Goal: Answer question/provide support: Share knowledge or assist other users

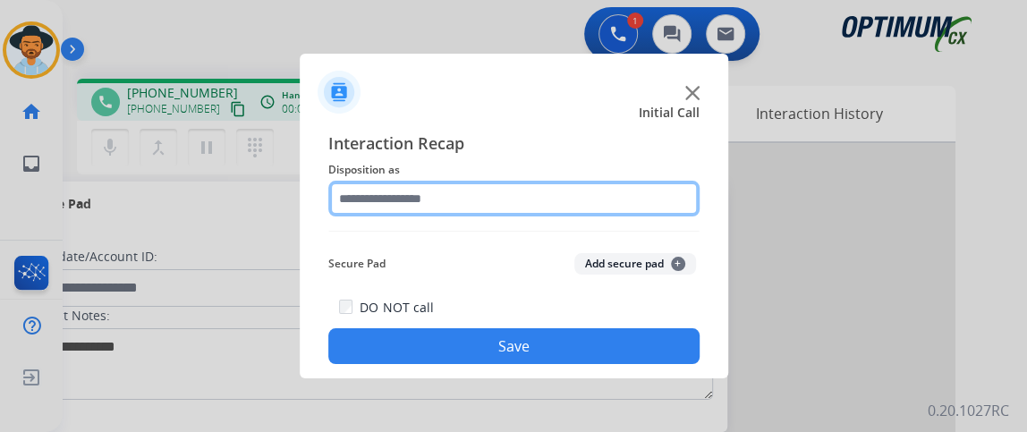
click at [560, 203] on input "text" at bounding box center [513, 199] width 371 height 36
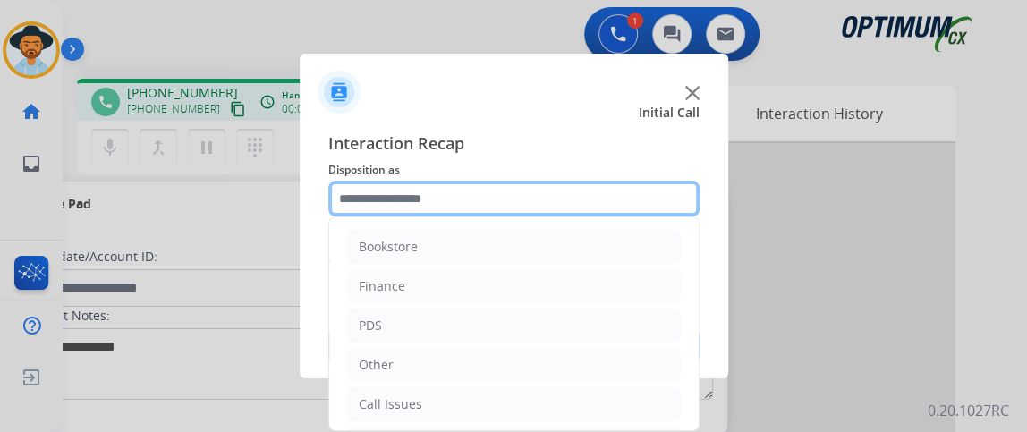
scroll to position [117, 0]
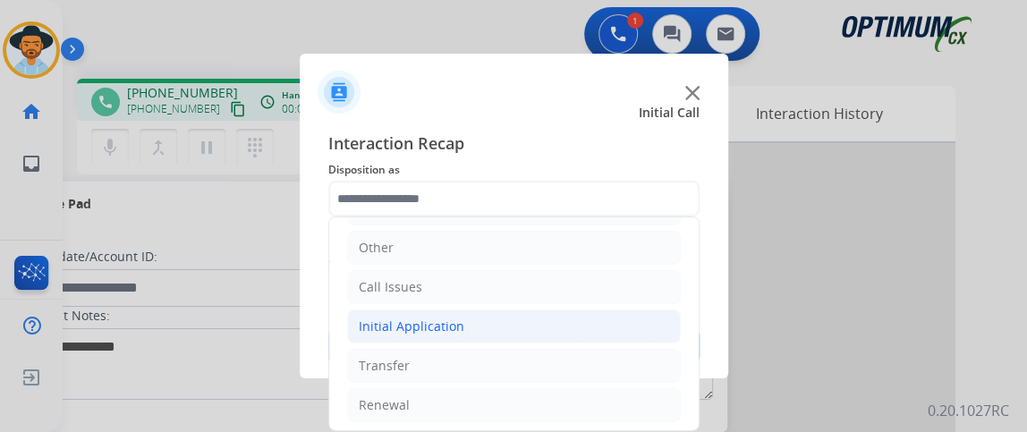
click at [594, 316] on li "Initial Application" at bounding box center [514, 326] width 334 height 34
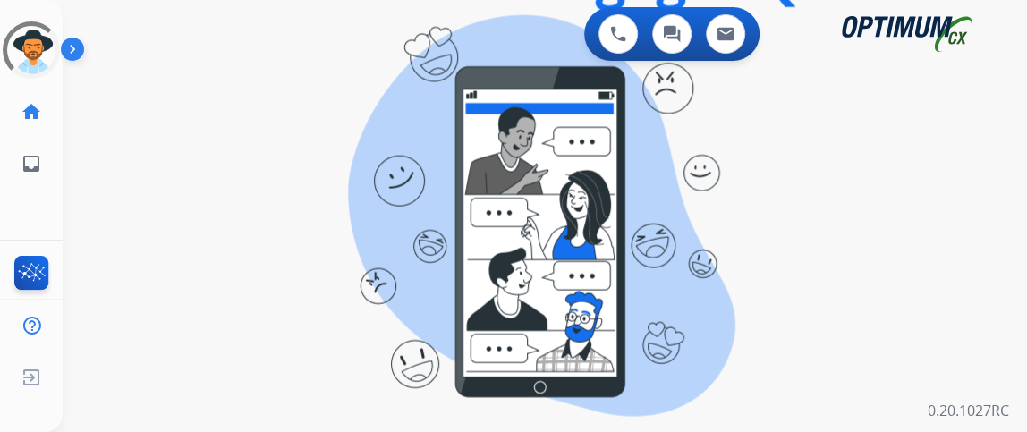
click at [589, 354] on div "0 Voice Interactions 0 Chat Interactions 0 Email Interactions swap_horiz Break …" at bounding box center [545, 216] width 964 height 432
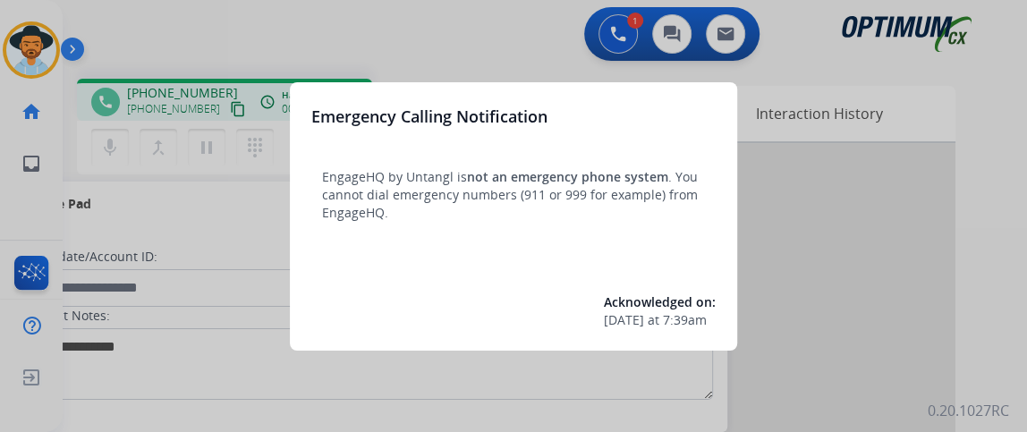
click at [537, 64] on div at bounding box center [513, 216] width 1027 height 432
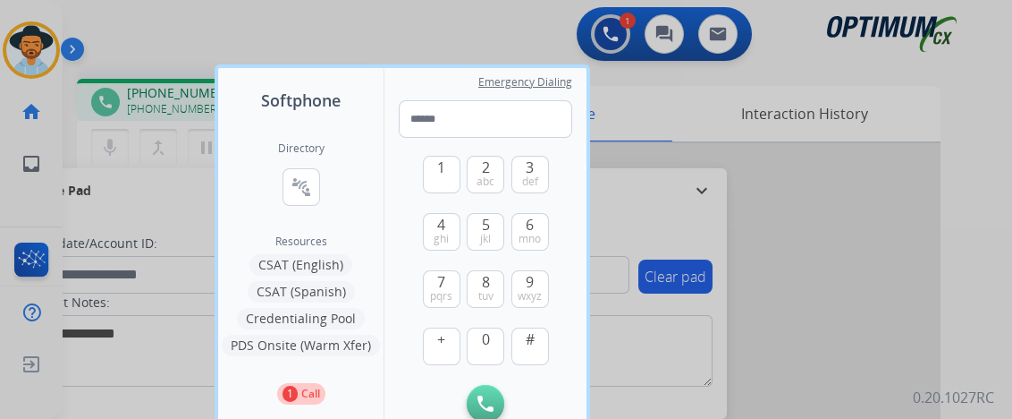
click at [907, 156] on div at bounding box center [506, 209] width 1012 height 419
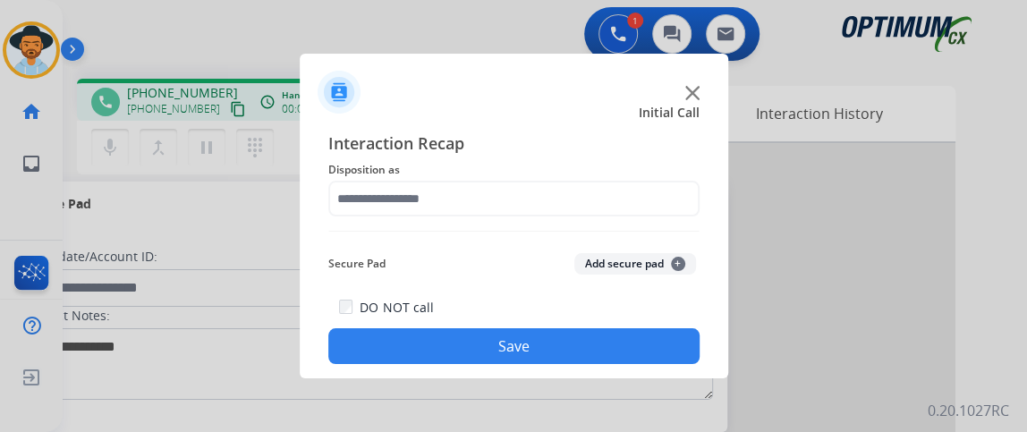
click at [540, 220] on div "Interaction Recap Disposition as Secure Pad Add secure pad + DO NOT call Save" at bounding box center [513, 247] width 371 height 233
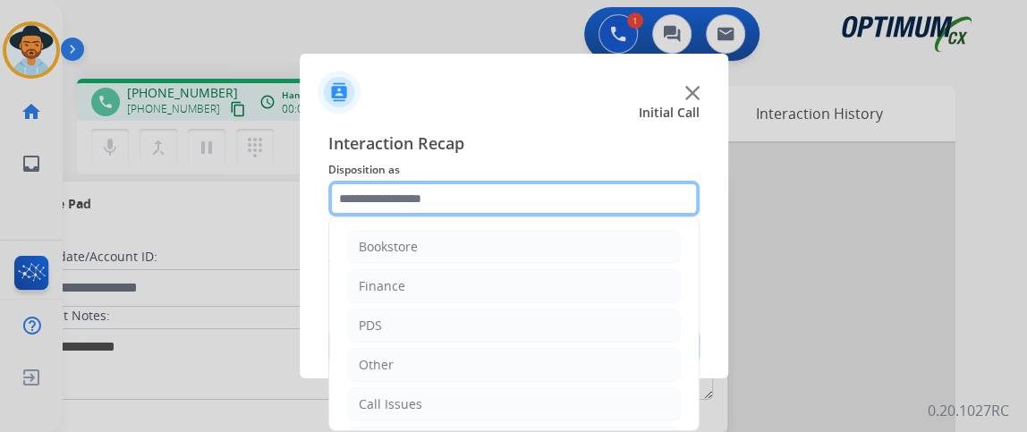
click at [548, 201] on input "text" at bounding box center [513, 199] width 371 height 36
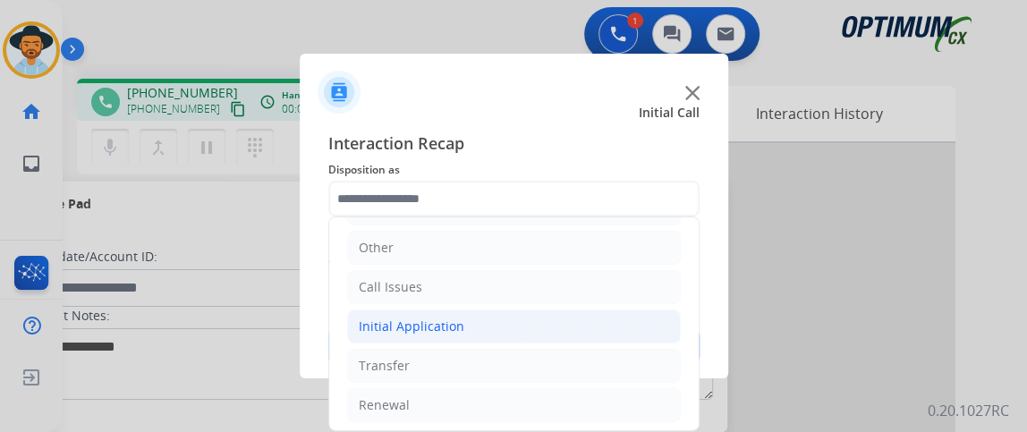
click at [541, 316] on li "Initial Application" at bounding box center [514, 326] width 334 height 34
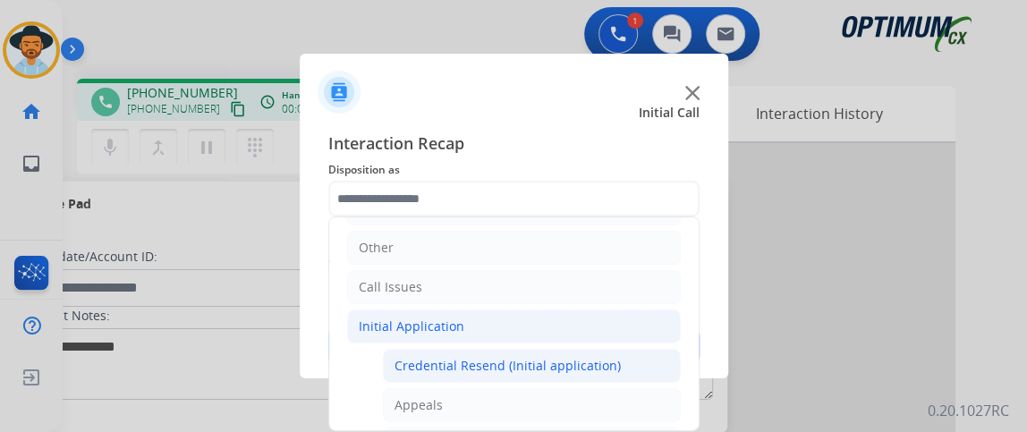
click at [539, 349] on li "Credential Resend (Initial application)" at bounding box center [532, 366] width 298 height 34
type input "**********"
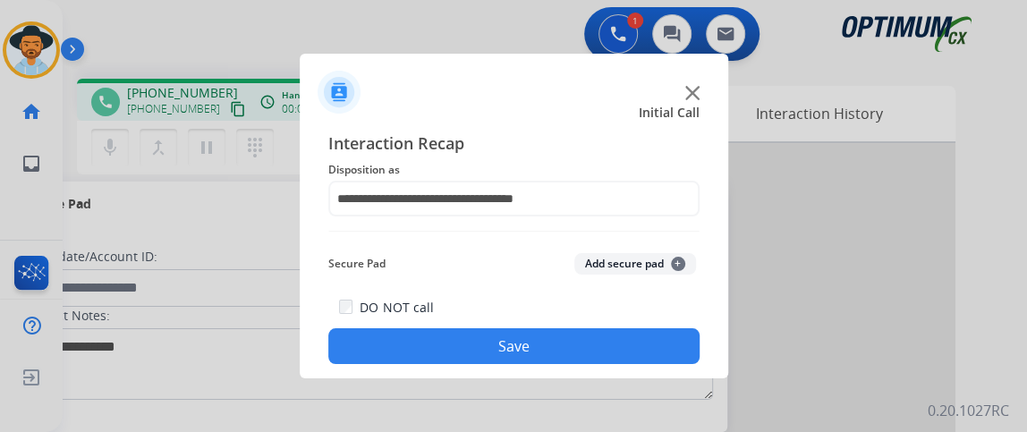
click at [539, 347] on button "Save" at bounding box center [513, 346] width 371 height 36
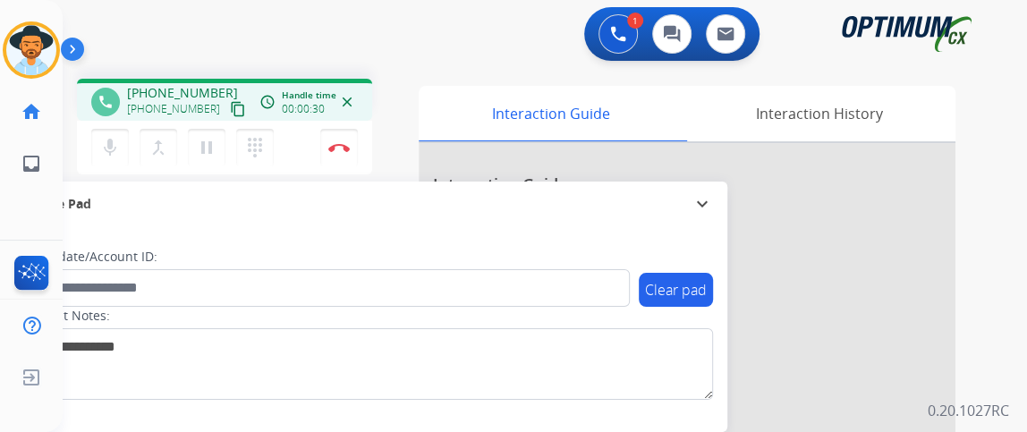
click at [230, 104] on mat-icon "content_copy" at bounding box center [238, 109] width 16 height 16
click at [127, 131] on button "mic Mute" at bounding box center [110, 148] width 38 height 38
click at [104, 154] on mat-icon "mic_off" at bounding box center [109, 147] width 21 height 21
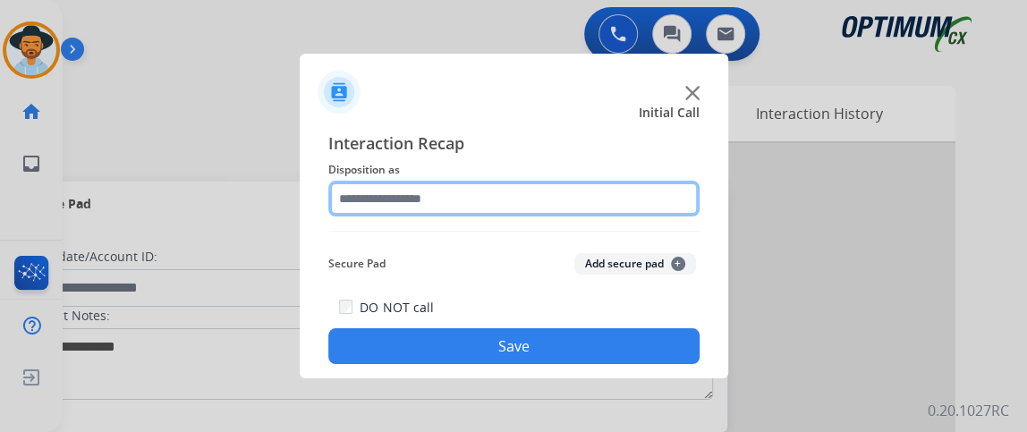
click at [483, 214] on input "text" at bounding box center [513, 199] width 371 height 36
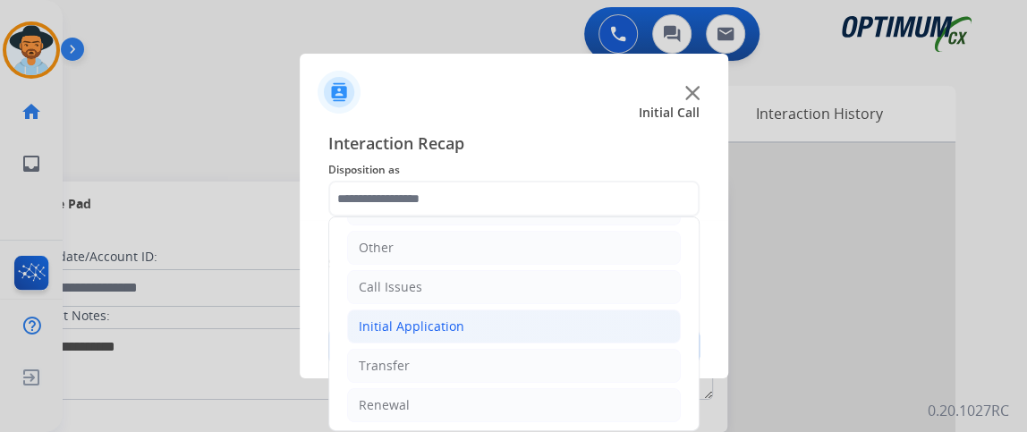
click at [523, 335] on li "Initial Application" at bounding box center [514, 326] width 334 height 34
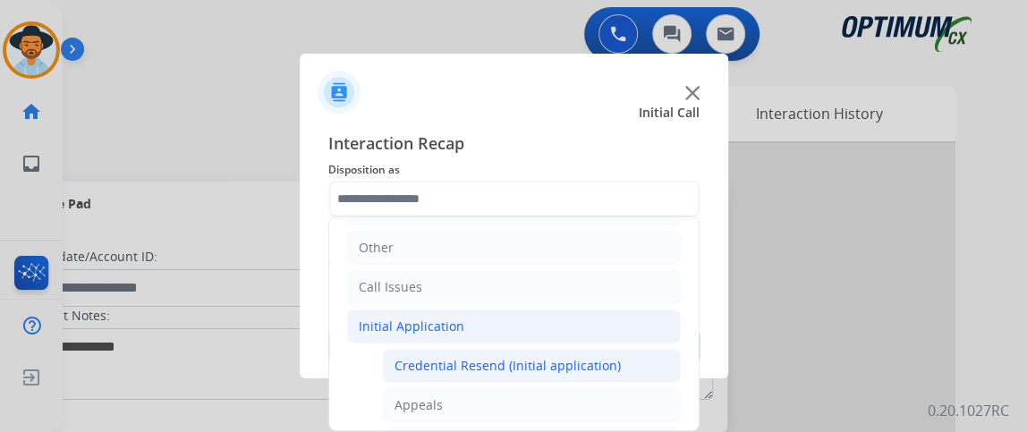
click at [541, 349] on li "Credential Resend (Initial application)" at bounding box center [532, 366] width 298 height 34
type input "**********"
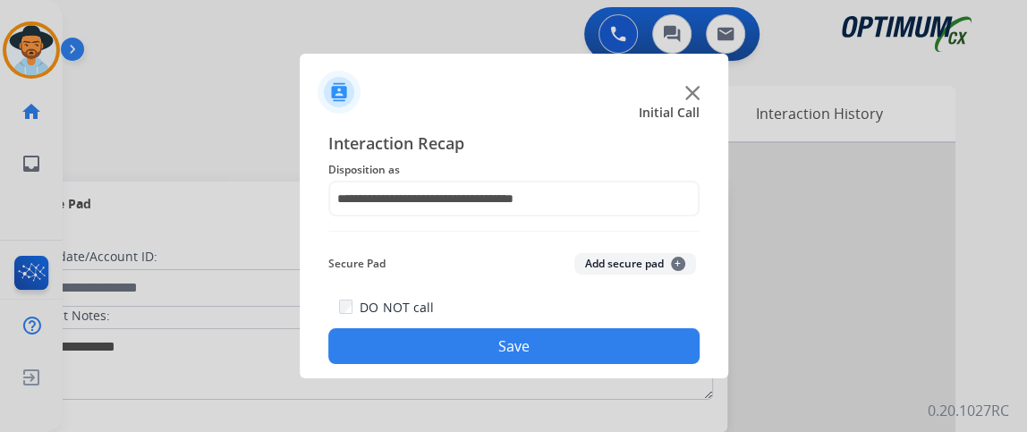
click at [541, 348] on button "Save" at bounding box center [513, 346] width 371 height 36
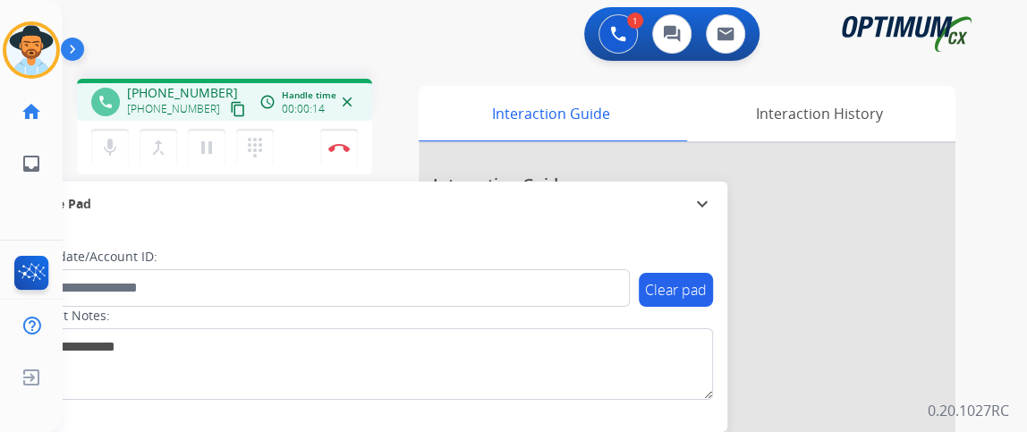
click at [230, 111] on mat-icon "content_copy" at bounding box center [238, 109] width 16 height 16
click at [122, 135] on button "mic Mute" at bounding box center [110, 148] width 38 height 38
click at [114, 151] on mat-icon "mic_off" at bounding box center [109, 147] width 21 height 21
click at [107, 139] on mat-icon "mic" at bounding box center [109, 147] width 21 height 21
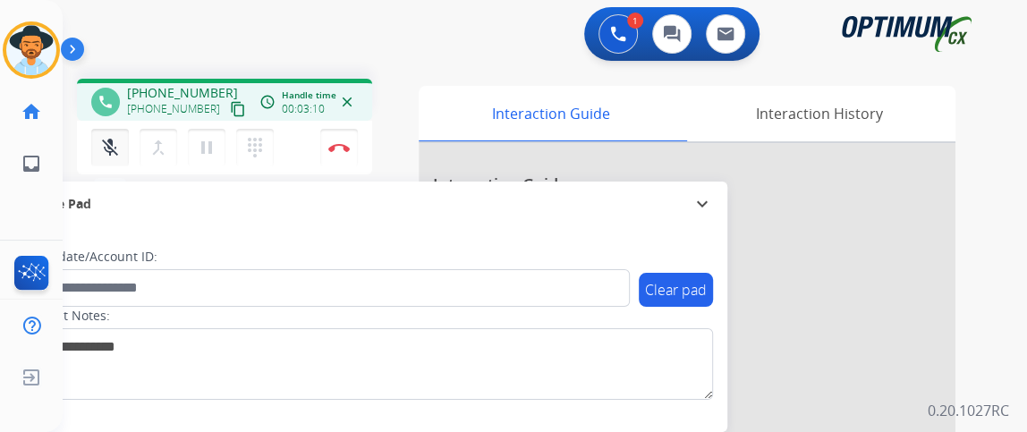
click at [107, 139] on mat-icon "mic_off" at bounding box center [109, 147] width 21 height 21
click at [340, 144] on img at bounding box center [338, 147] width 21 height 9
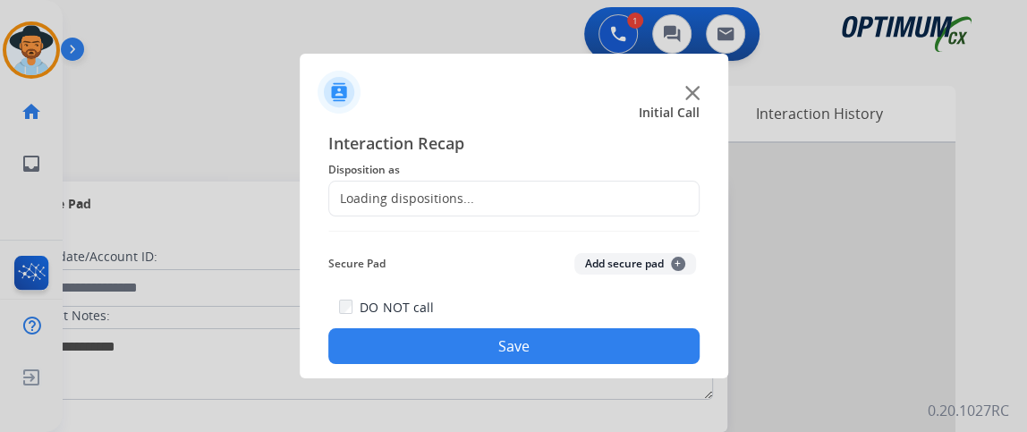
click at [449, 197] on div "Loading dispositions..." at bounding box center [401, 199] width 145 height 18
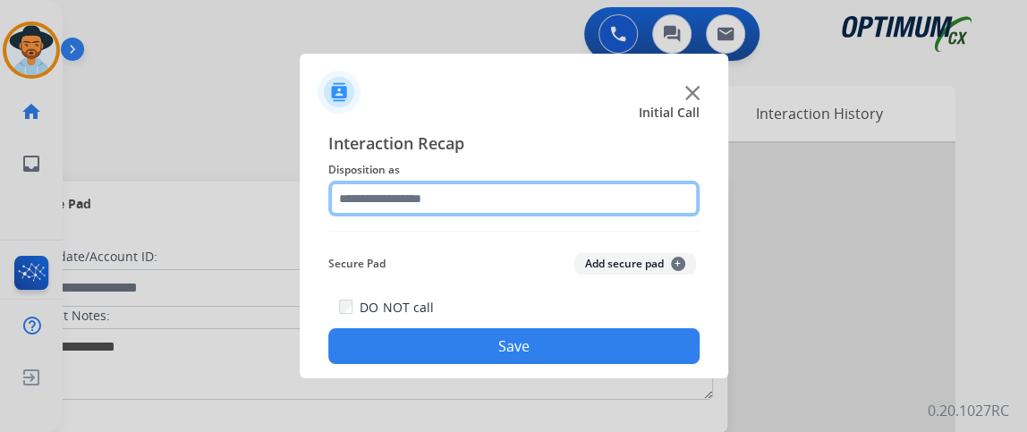
click at [463, 197] on input "text" at bounding box center [513, 199] width 371 height 36
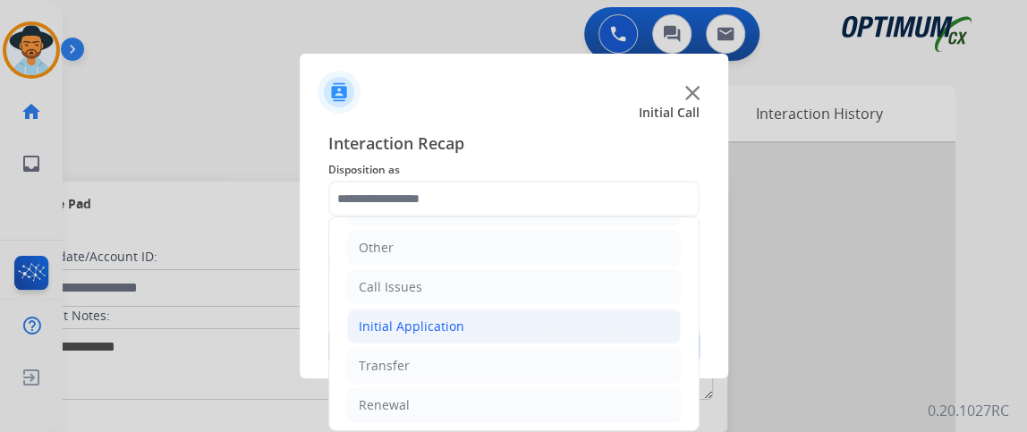
click at [598, 311] on li "Initial Application" at bounding box center [514, 326] width 334 height 34
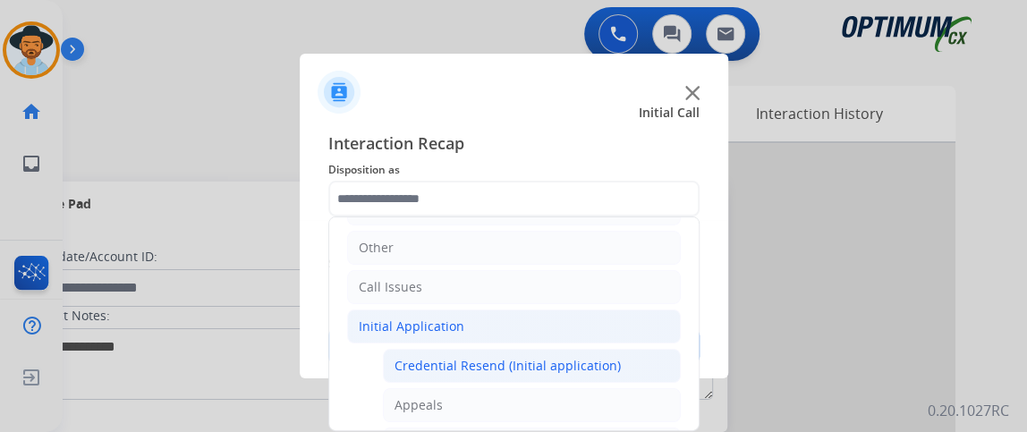
click at [597, 350] on li "Credential Resend (Initial application)" at bounding box center [532, 366] width 298 height 34
type input "**********"
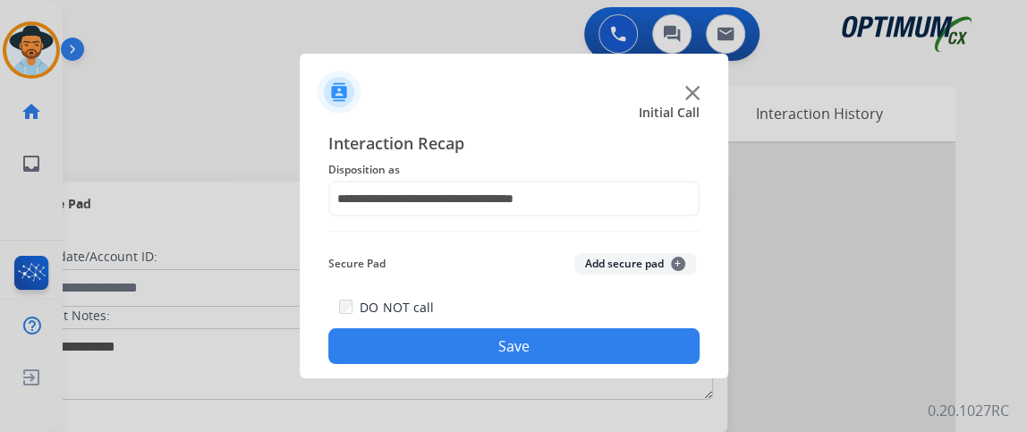
click at [597, 350] on button "Save" at bounding box center [513, 346] width 371 height 36
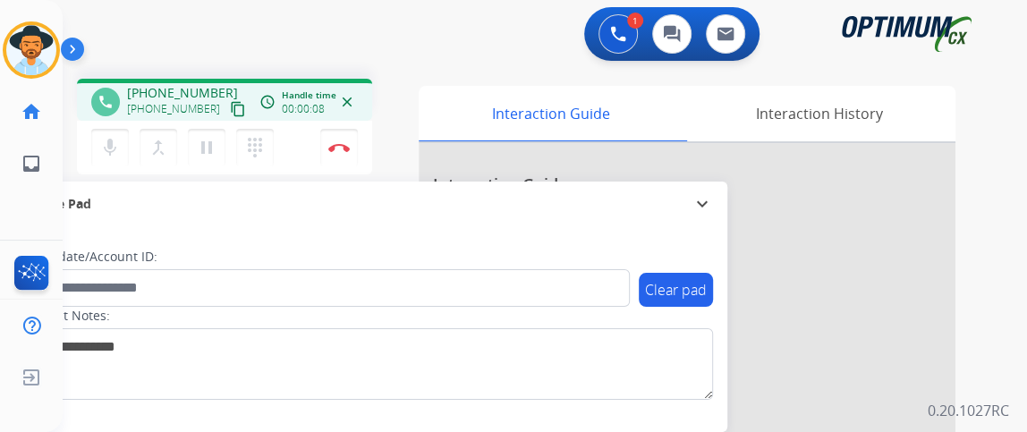
click at [230, 106] on mat-icon "content_copy" at bounding box center [238, 109] width 16 height 16
click at [334, 140] on button "Disconnect" at bounding box center [339, 148] width 38 height 38
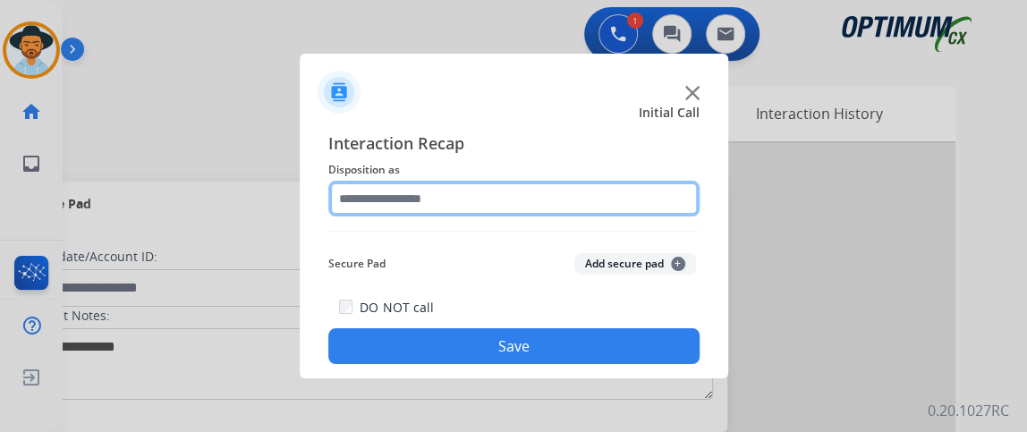
click at [546, 203] on input "text" at bounding box center [513, 199] width 371 height 36
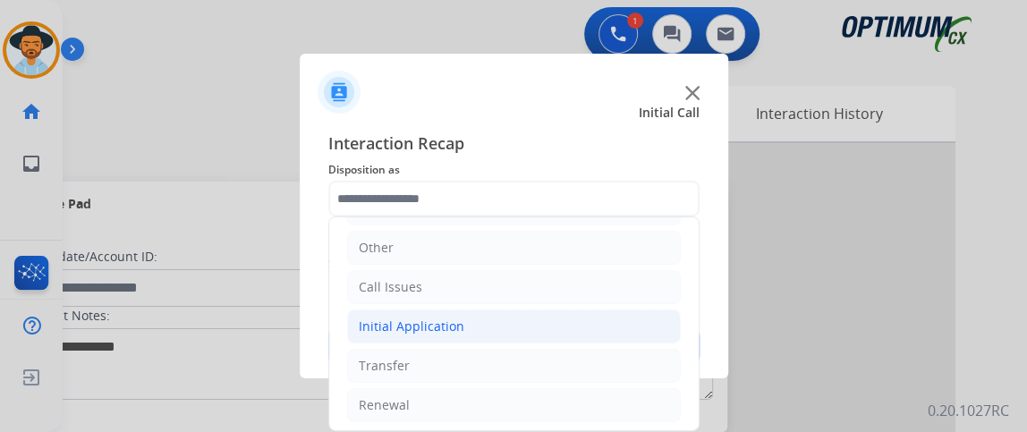
click at [551, 333] on li "Initial Application" at bounding box center [514, 326] width 334 height 34
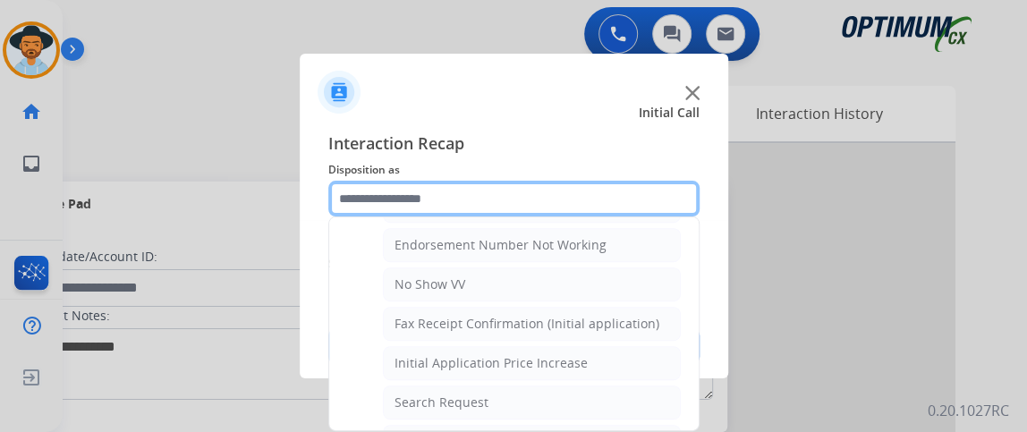
scroll to position [361, 0]
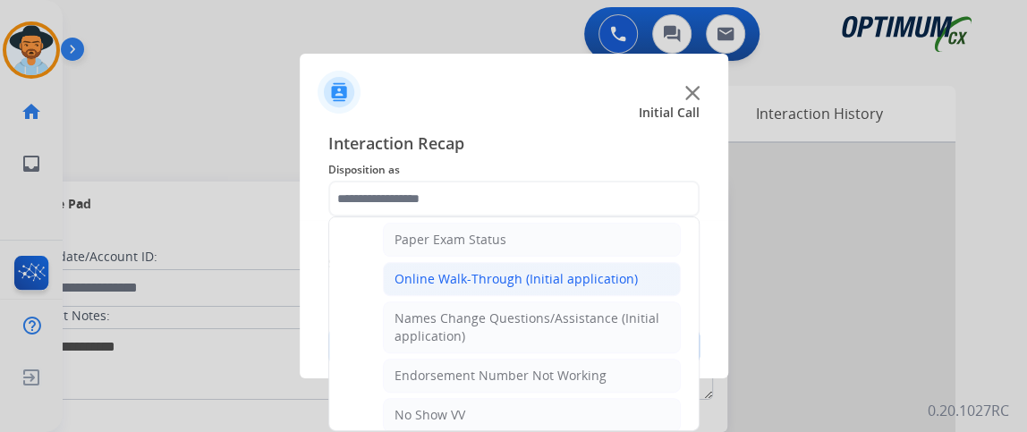
click at [642, 284] on li "Online Walk-Through (Initial application)" at bounding box center [532, 279] width 298 height 34
type input "**********"
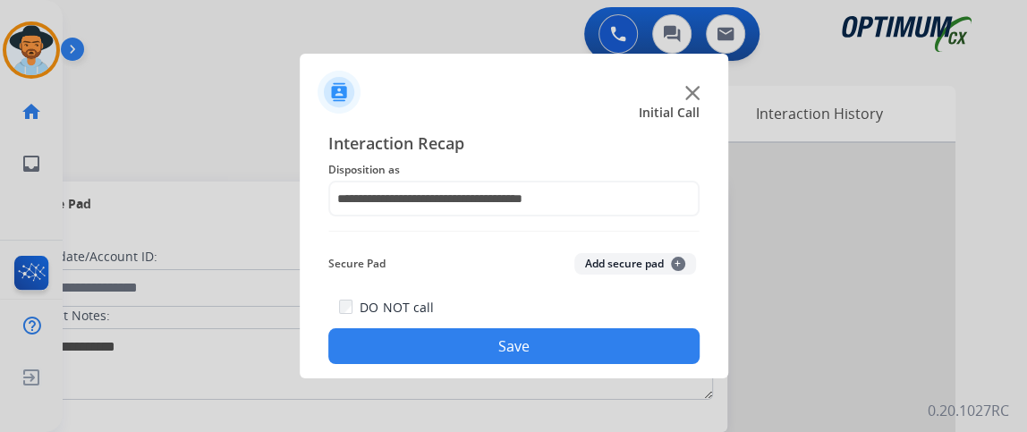
click at [639, 349] on button "Save" at bounding box center [513, 346] width 371 height 36
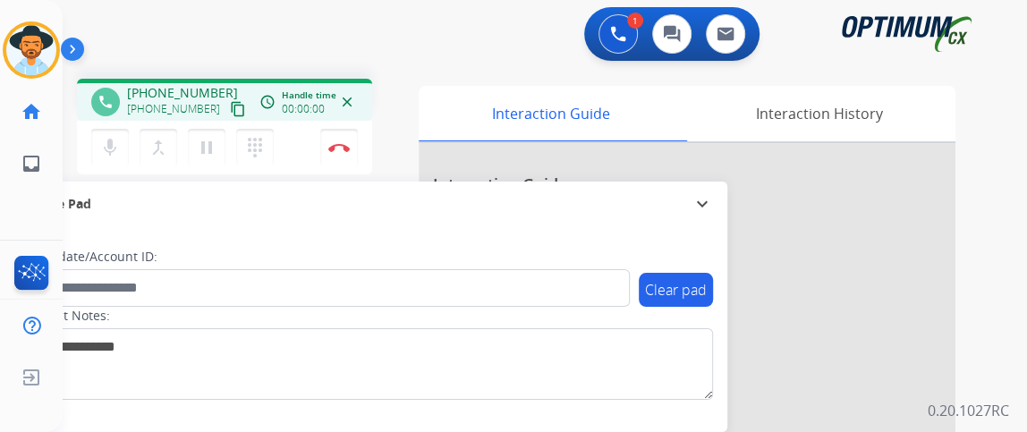
click at [230, 114] on mat-icon "content_copy" at bounding box center [238, 109] width 16 height 16
click at [110, 152] on mat-icon "mic" at bounding box center [109, 147] width 21 height 21
click at [109, 144] on mat-icon "mic_off" at bounding box center [109, 147] width 21 height 21
click at [116, 129] on button "mic Mute" at bounding box center [110, 148] width 38 height 38
click at [115, 148] on mat-icon "mic_off" at bounding box center [109, 147] width 21 height 21
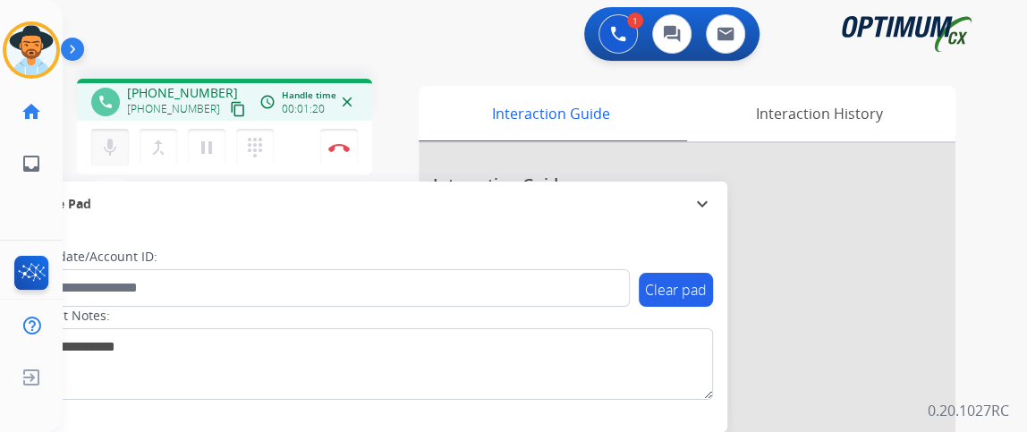
click at [122, 135] on button "mic Mute" at bounding box center [110, 148] width 38 height 38
click at [117, 137] on mat-icon "mic_off" at bounding box center [109, 147] width 21 height 21
click at [330, 133] on button "Disconnect" at bounding box center [339, 148] width 38 height 38
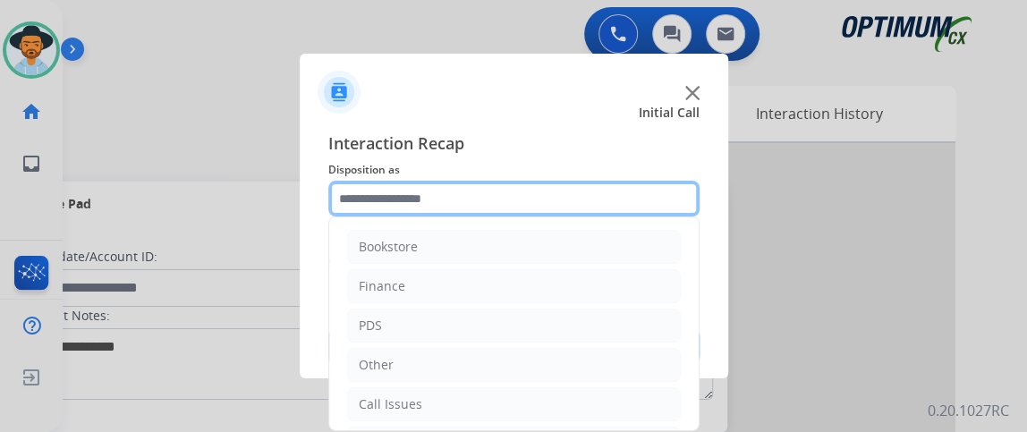
click at [394, 206] on input "text" at bounding box center [513, 199] width 371 height 36
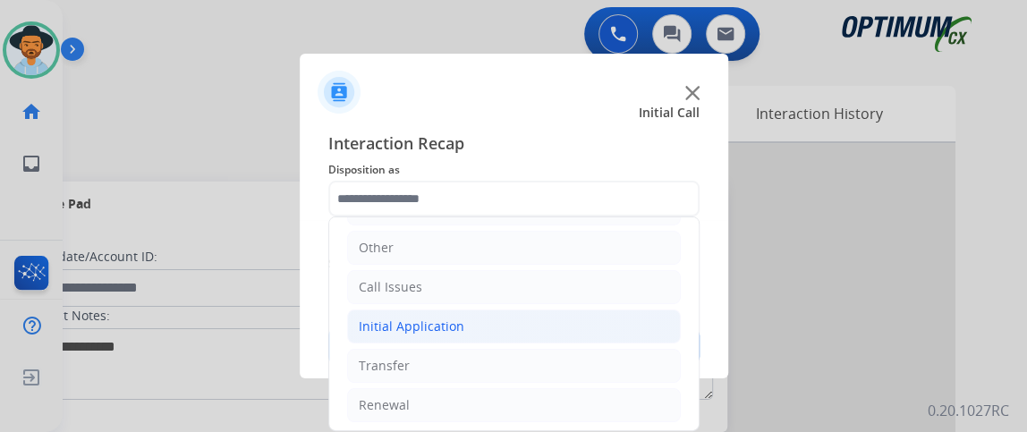
click at [602, 322] on li "Initial Application" at bounding box center [514, 326] width 334 height 34
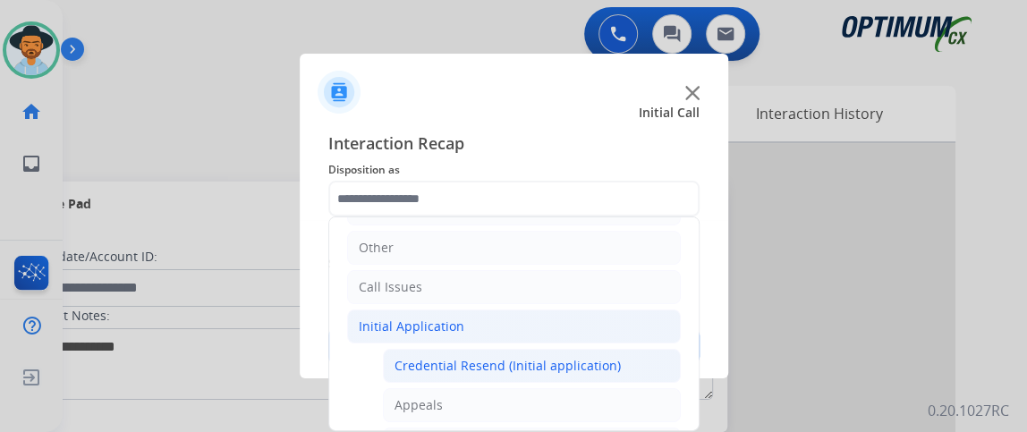
click at [603, 357] on div "Credential Resend (Initial application)" at bounding box center [507, 366] width 226 height 18
type input "**********"
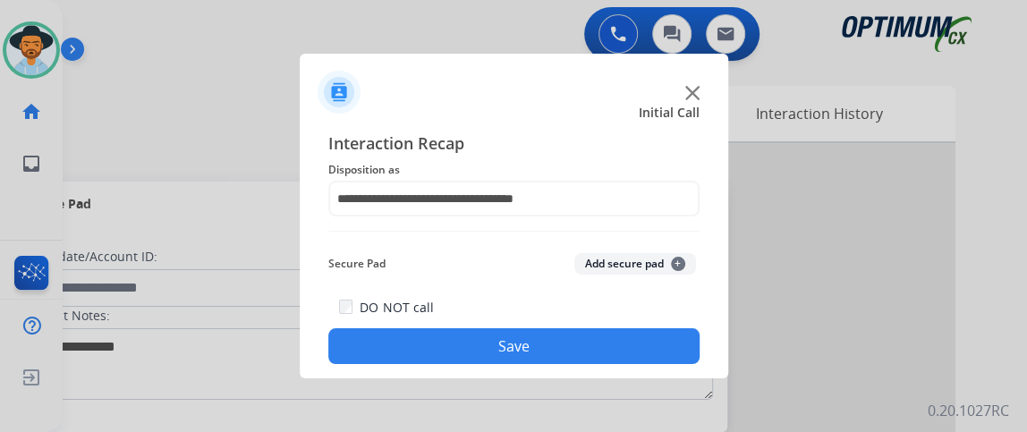
click at [603, 355] on button "Save" at bounding box center [513, 346] width 371 height 36
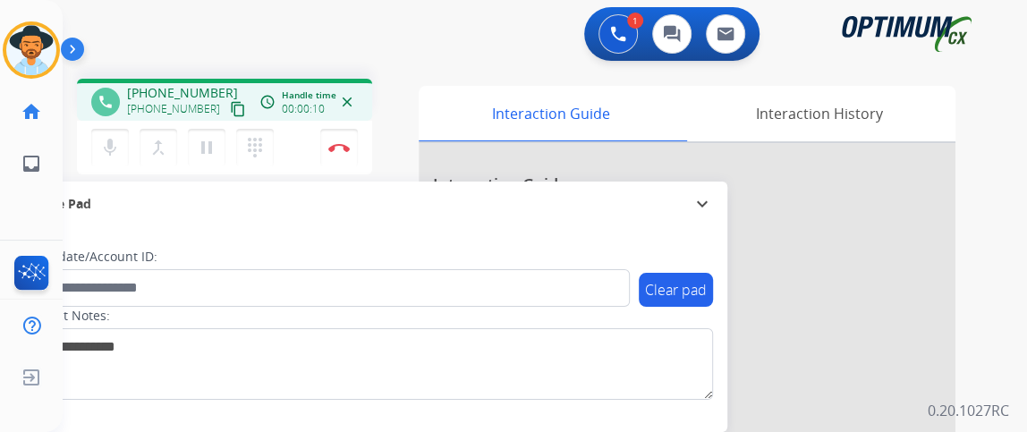
click at [230, 104] on mat-icon "content_copy" at bounding box center [238, 109] width 16 height 16
click at [109, 151] on mat-icon "mic" at bounding box center [109, 147] width 21 height 21
click at [114, 154] on mat-icon "mic_off" at bounding box center [109, 147] width 21 height 21
click at [113, 144] on mat-icon "mic" at bounding box center [109, 147] width 21 height 21
click at [113, 144] on mat-icon "mic_off" at bounding box center [109, 147] width 21 height 21
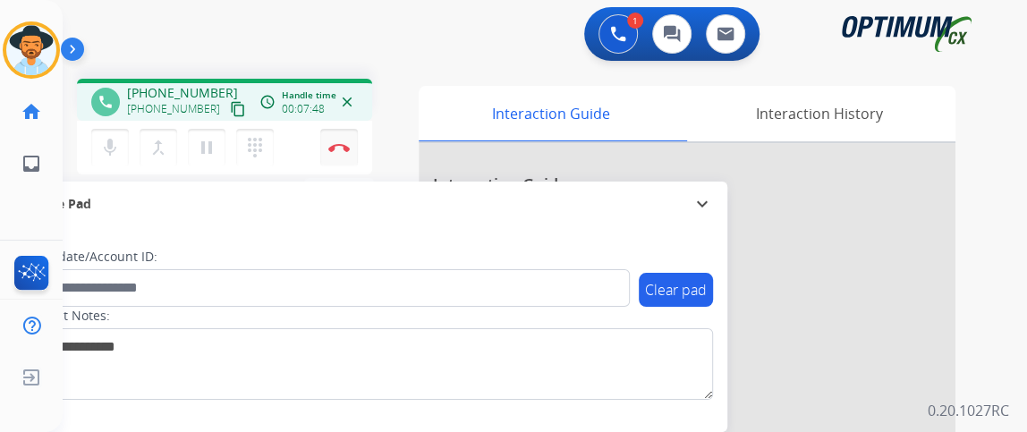
click at [332, 143] on img at bounding box center [338, 147] width 21 height 9
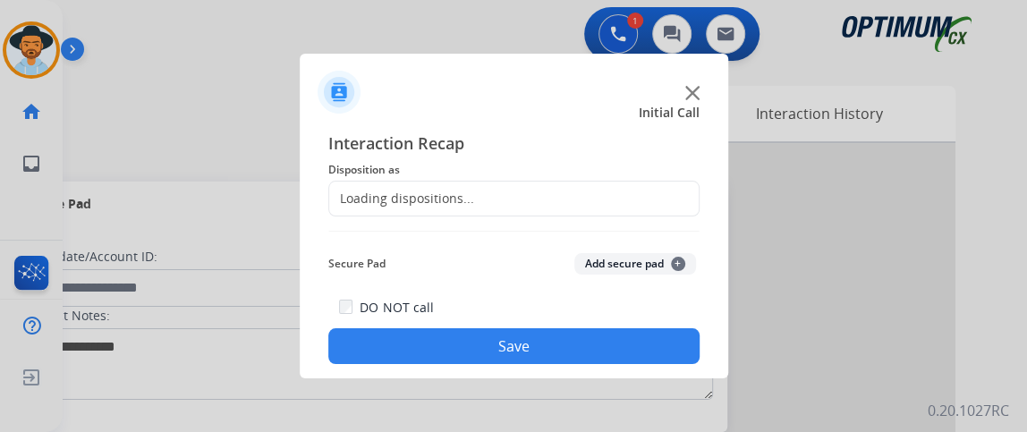
click at [564, 195] on div "Loading dispositions..." at bounding box center [513, 199] width 371 height 36
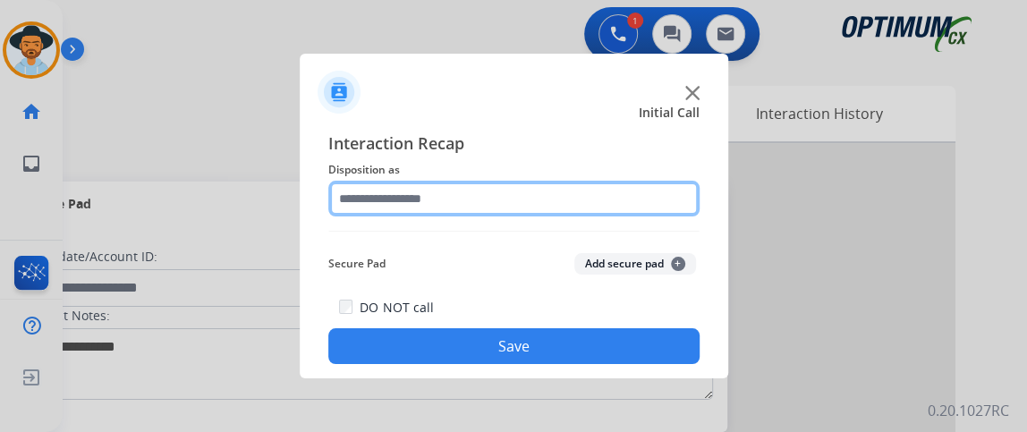
click at [564, 195] on input "text" at bounding box center [513, 199] width 371 height 36
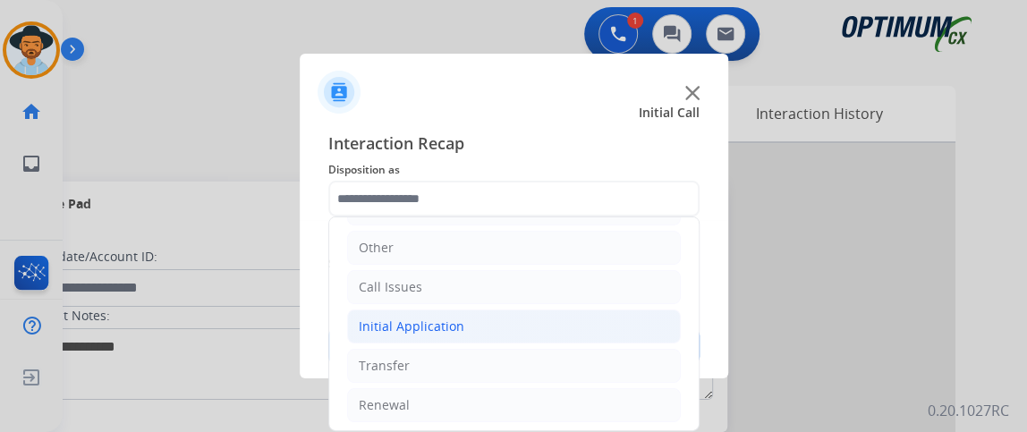
click at [589, 324] on li "Initial Application" at bounding box center [514, 326] width 334 height 34
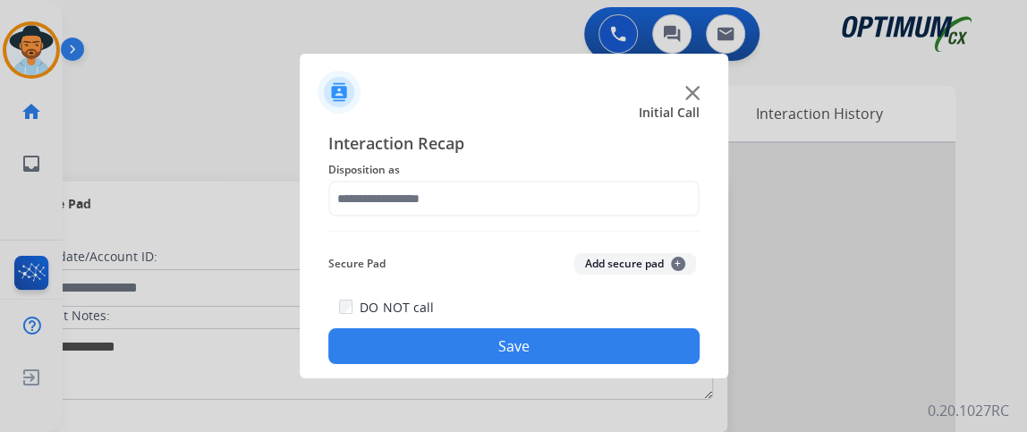
click at [690, 254] on div "Secure Pad Add secure pad +" at bounding box center [513, 264] width 371 height 36
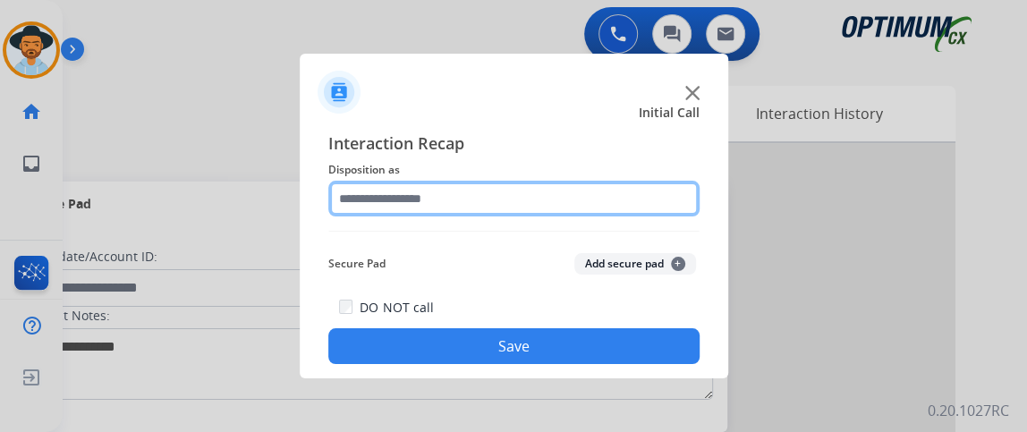
click at [659, 212] on input "text" at bounding box center [513, 199] width 371 height 36
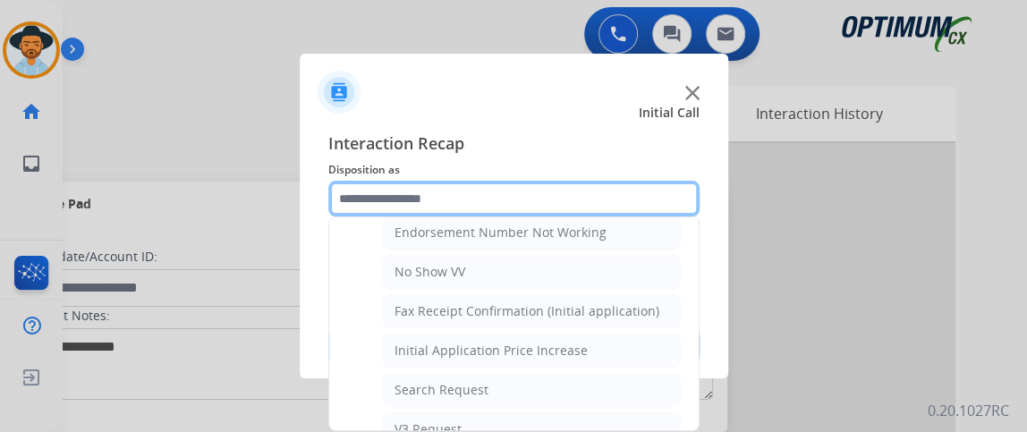
scroll to position [894, 0]
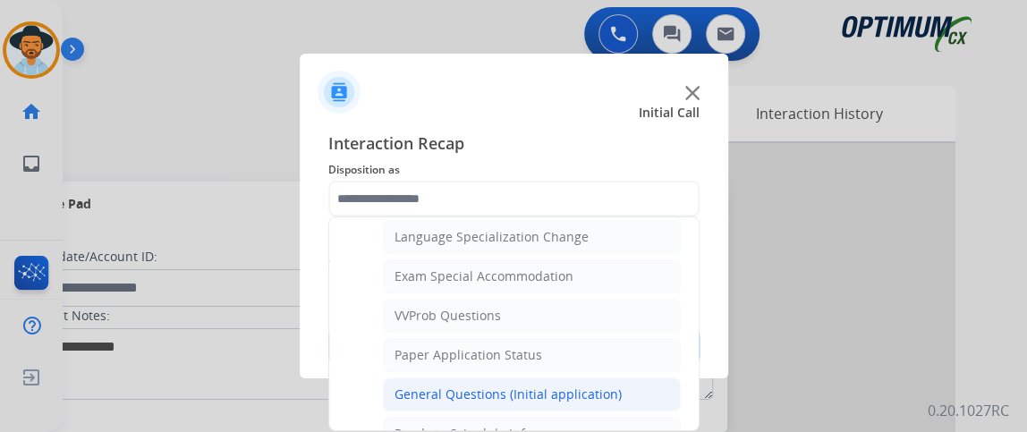
click at [653, 380] on li "General Questions (Initial application)" at bounding box center [532, 394] width 298 height 34
type input "**********"
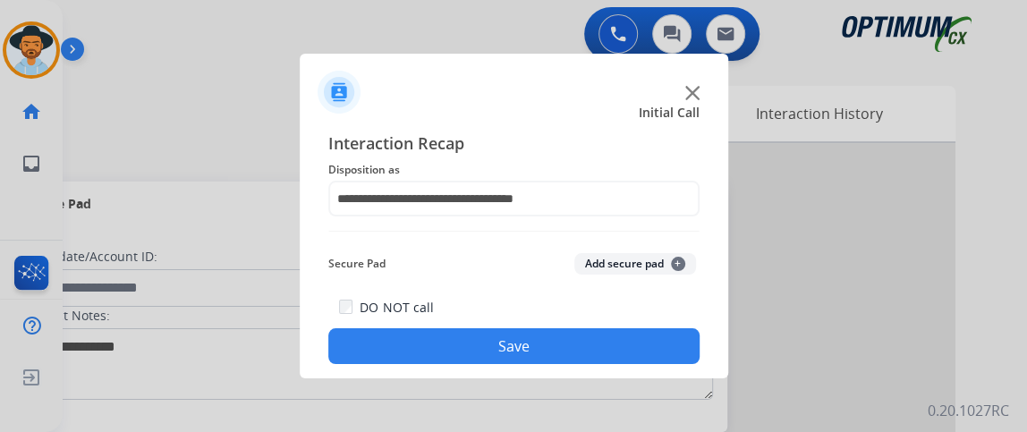
click at [631, 349] on button "Save" at bounding box center [513, 346] width 371 height 36
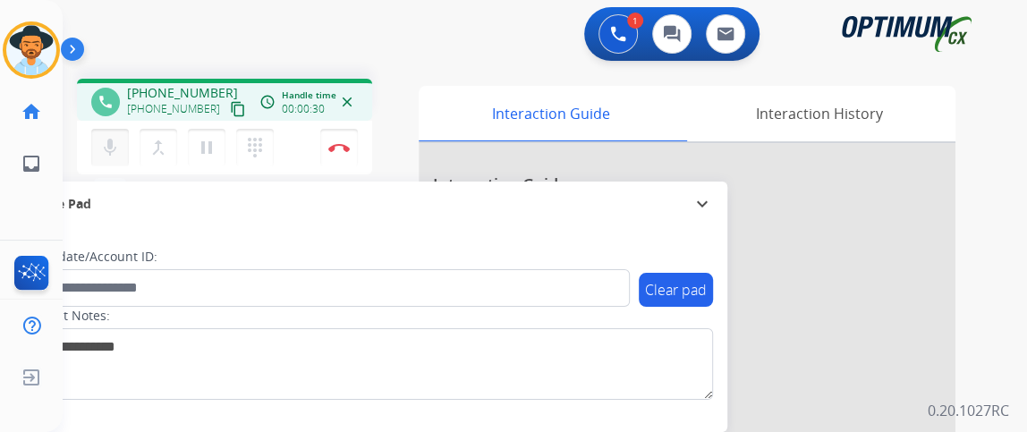
click at [108, 144] on mat-icon "mic" at bounding box center [109, 147] width 21 height 21
click at [230, 111] on mat-icon "content_copy" at bounding box center [238, 109] width 16 height 16
click at [106, 140] on mat-icon "mic_off" at bounding box center [109, 147] width 21 height 21
click at [110, 161] on button "mic Mute" at bounding box center [110, 148] width 38 height 38
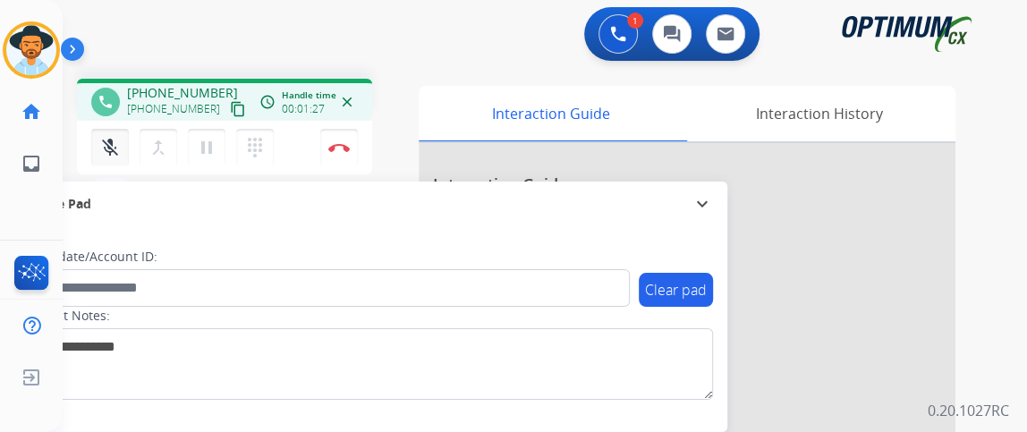
click at [112, 159] on button "mic_off Mute" at bounding box center [110, 148] width 38 height 38
click at [123, 139] on button "mic Mute" at bounding box center [110, 148] width 38 height 38
click at [123, 139] on button "mic_off Mute" at bounding box center [110, 148] width 38 height 38
click at [126, 135] on button "mic Mute" at bounding box center [110, 148] width 38 height 38
click at [133, 123] on div "mic Mute merge_type Bridge pause Hold dialpad Dialpad Disconnect" at bounding box center [224, 148] width 295 height 54
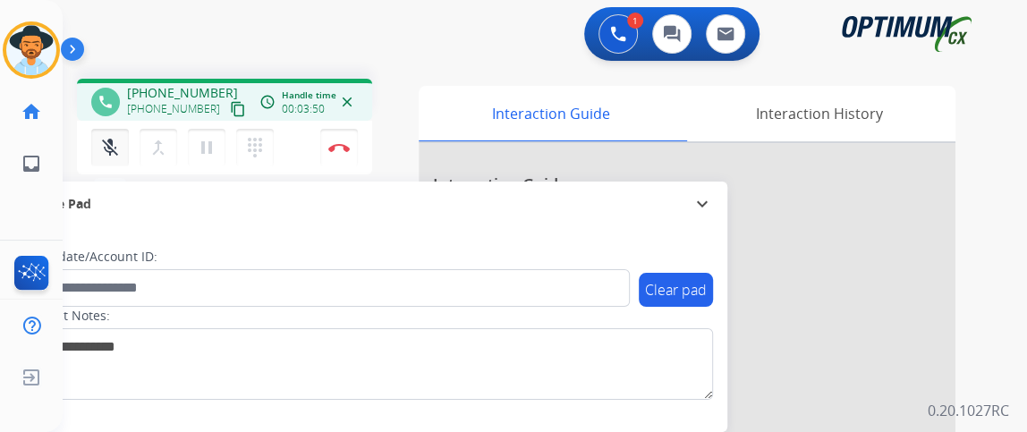
click at [119, 148] on mat-icon "mic_off" at bounding box center [109, 147] width 21 height 21
click at [346, 139] on button "Disconnect" at bounding box center [339, 148] width 38 height 38
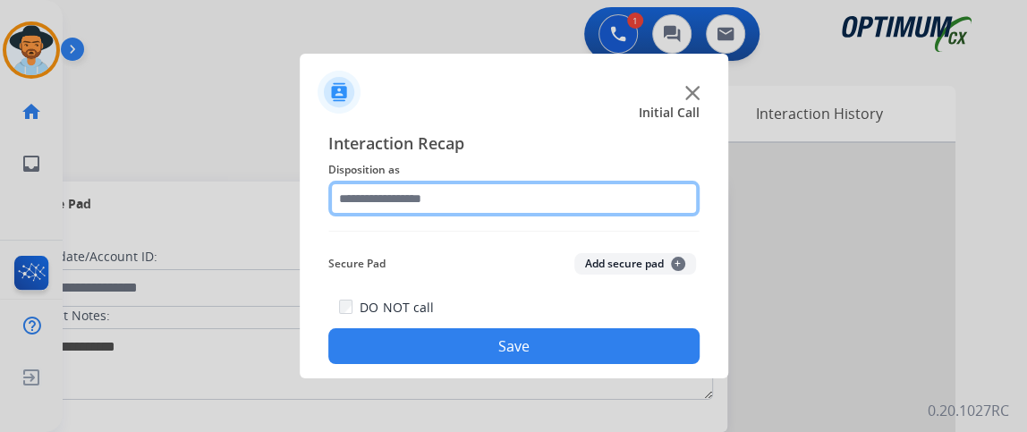
click at [456, 186] on input "text" at bounding box center [513, 199] width 371 height 36
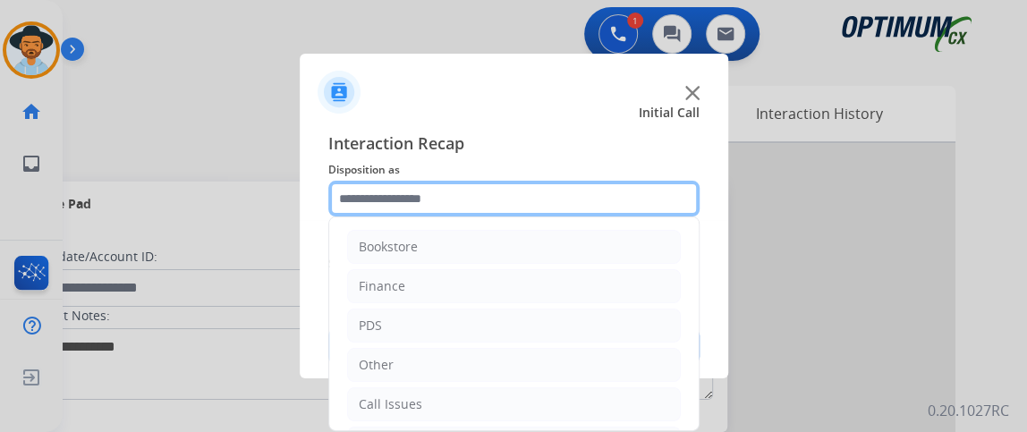
scroll to position [117, 0]
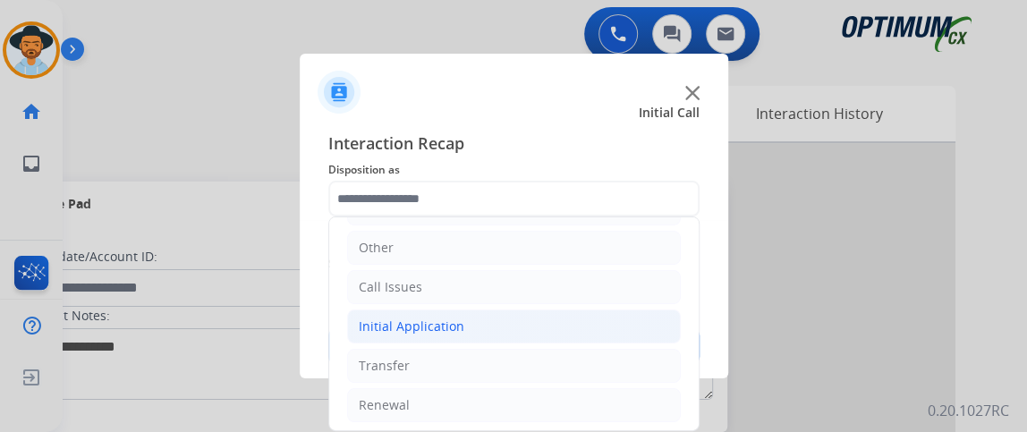
click at [580, 332] on li "Initial Application" at bounding box center [514, 326] width 334 height 34
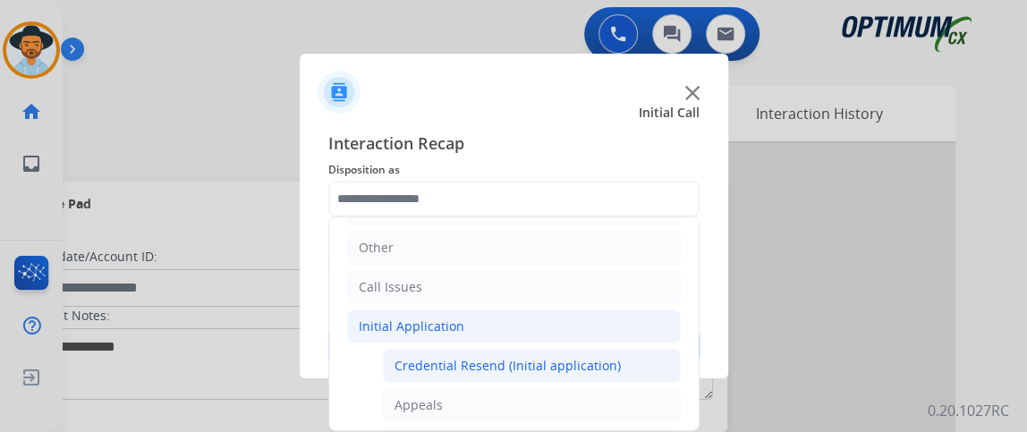
click at [630, 349] on li "Credential Resend (Initial application)" at bounding box center [532, 366] width 298 height 34
type input "**********"
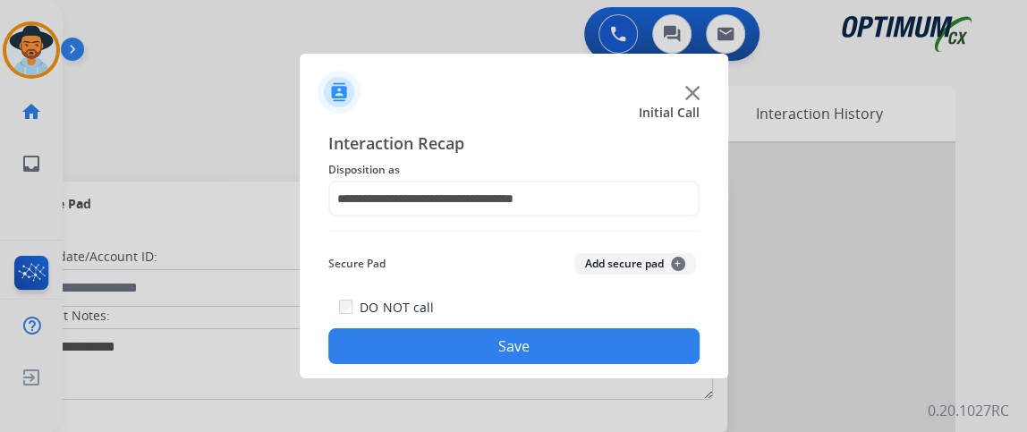
click at [628, 346] on button "Save" at bounding box center [513, 346] width 371 height 36
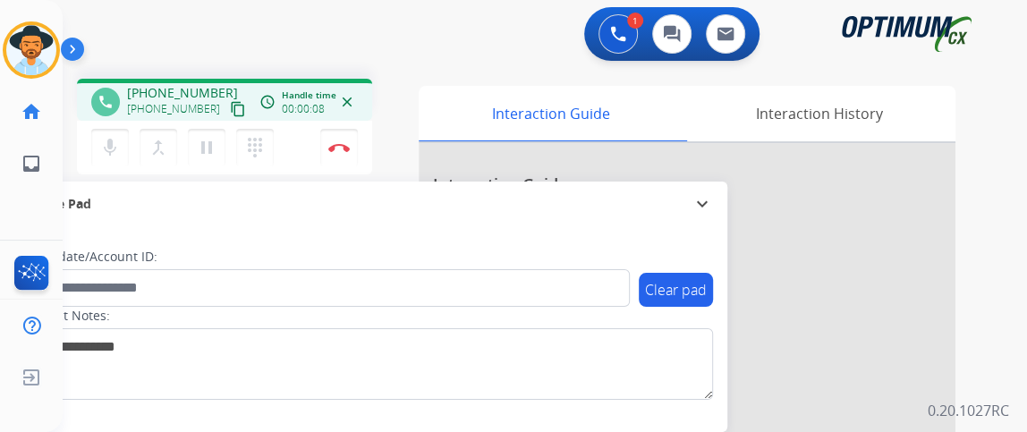
click at [230, 110] on mat-icon "content_copy" at bounding box center [238, 109] width 16 height 16
click at [230, 108] on mat-icon "content_copy" at bounding box center [238, 109] width 16 height 16
click at [345, 146] on img at bounding box center [338, 147] width 21 height 9
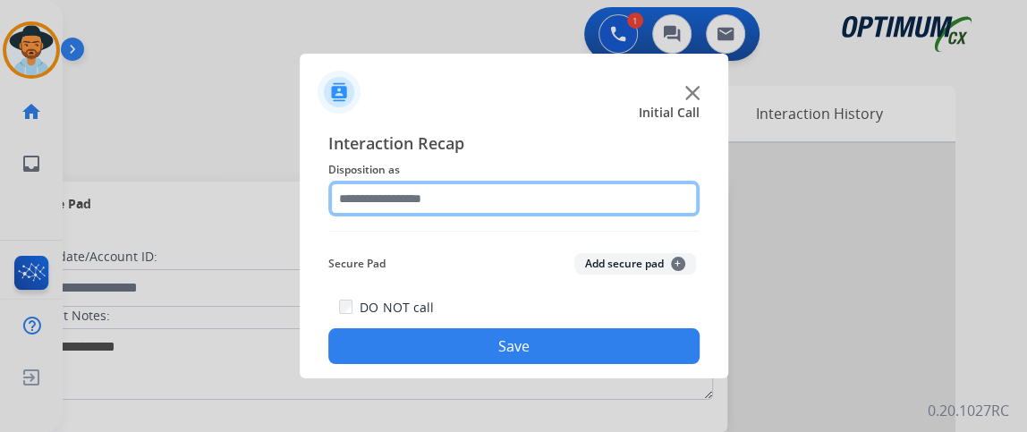
click at [599, 187] on input "text" at bounding box center [513, 199] width 371 height 36
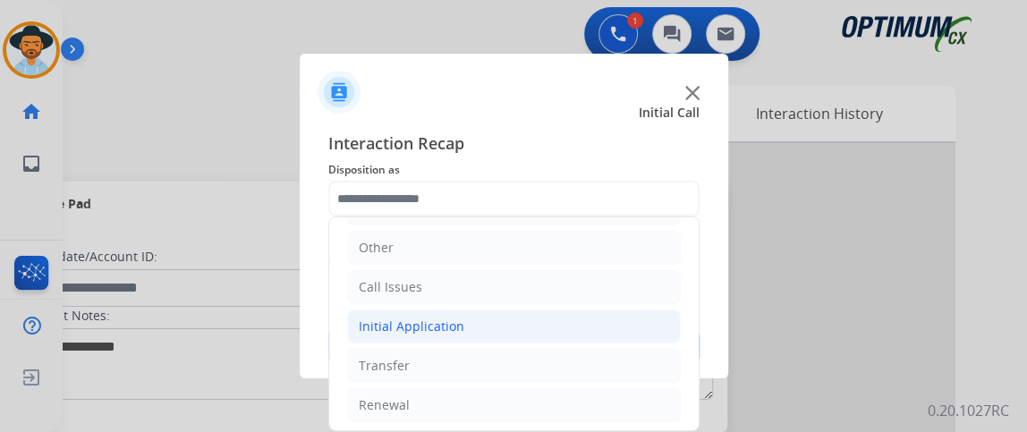
click at [493, 325] on li "Initial Application" at bounding box center [514, 326] width 334 height 34
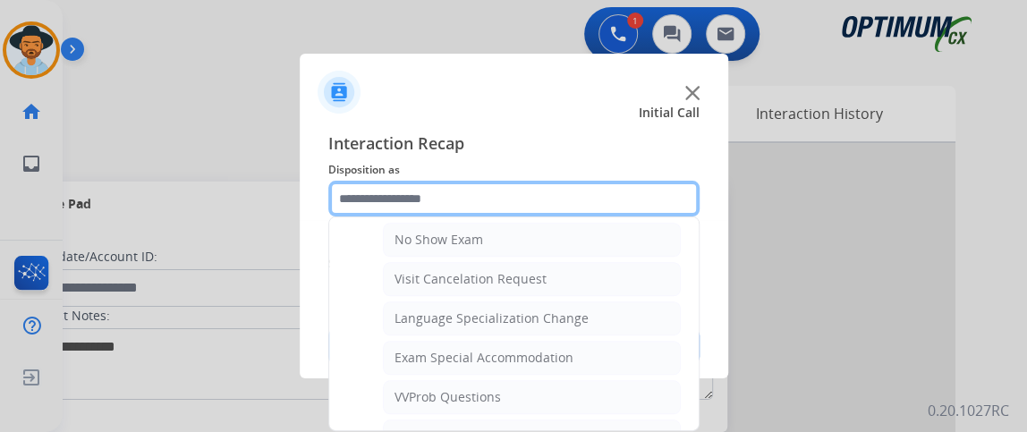
scroll to position [1066, 0]
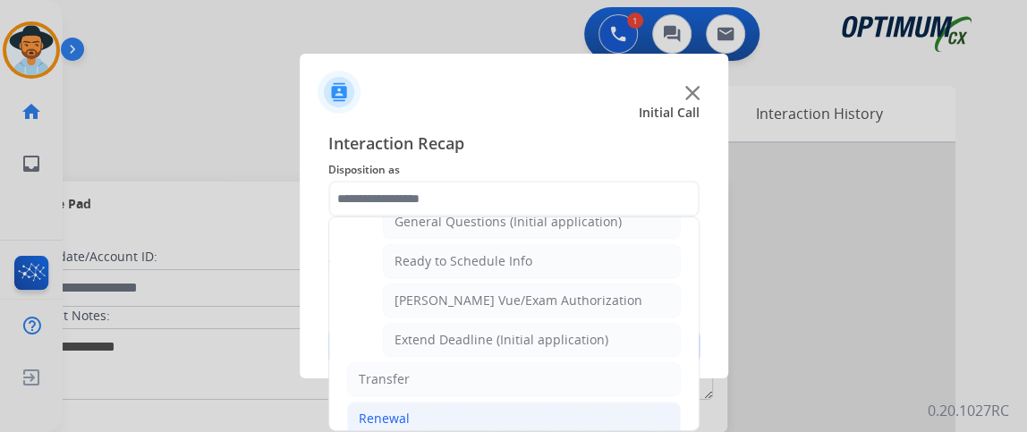
click at [628, 402] on li "Renewal" at bounding box center [514, 419] width 334 height 34
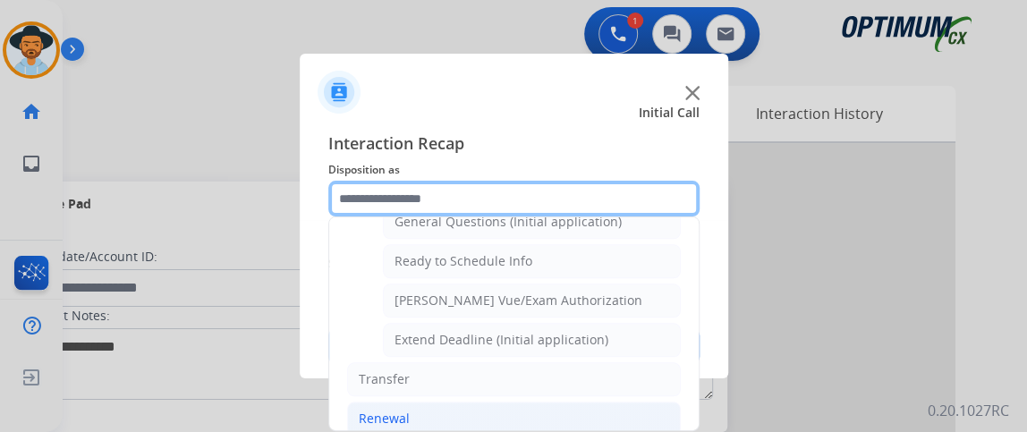
scroll to position [678, 0]
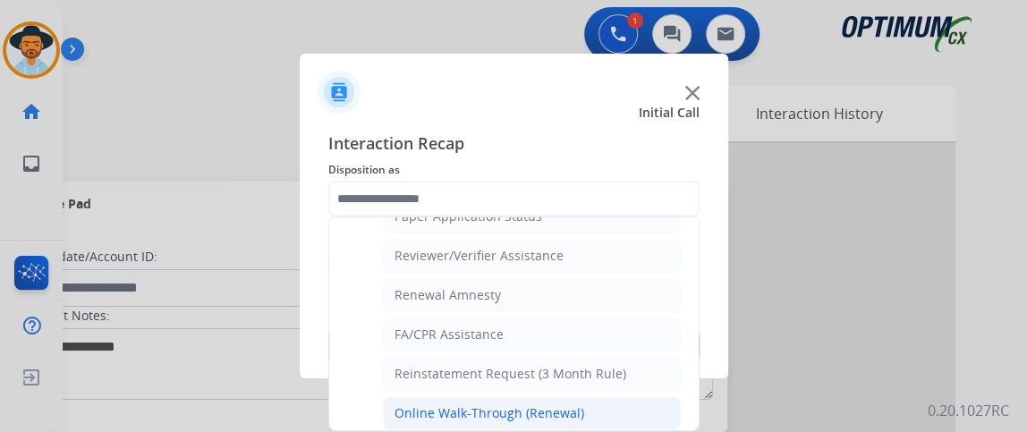
click at [625, 408] on li "Online Walk-Through (Renewal)" at bounding box center [532, 413] width 298 height 34
type input "**********"
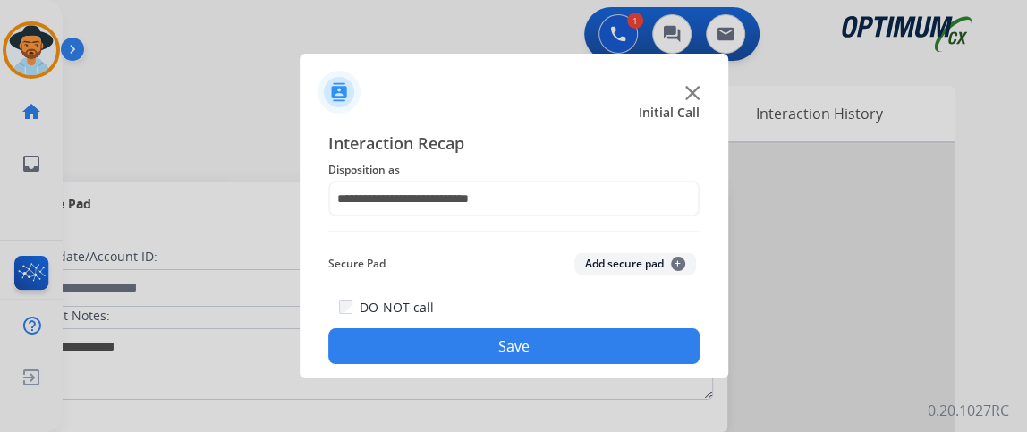
click at [625, 349] on button "Save" at bounding box center [513, 346] width 371 height 36
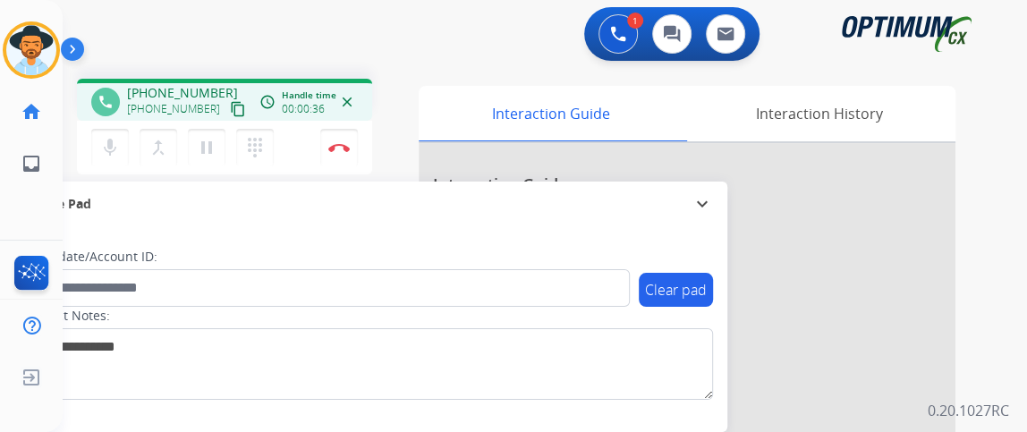
click at [230, 106] on mat-icon "content_copy" at bounding box center [238, 109] width 16 height 16
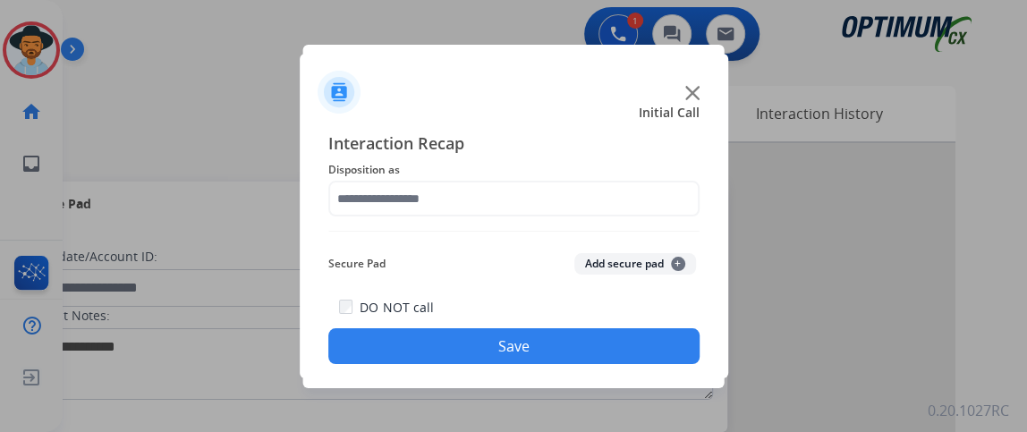
click at [425, 221] on div "Interaction Recap Disposition as Secure Pad Add secure pad + DO NOT call Save" at bounding box center [513, 247] width 371 height 233
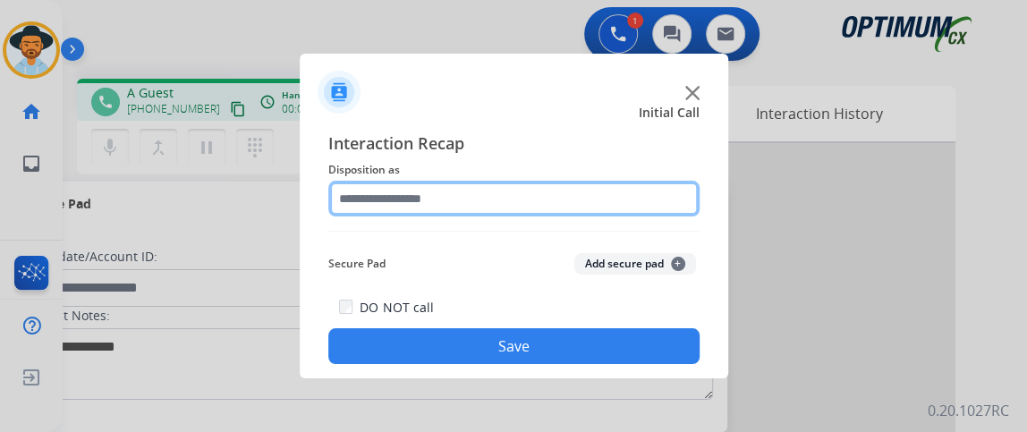
click at [412, 185] on input "text" at bounding box center [513, 199] width 371 height 36
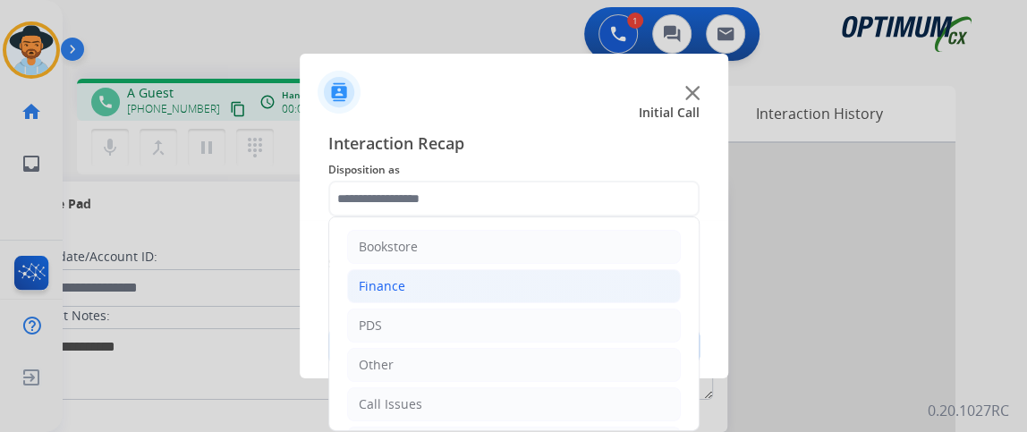
click at [461, 279] on li "Finance" at bounding box center [514, 286] width 334 height 34
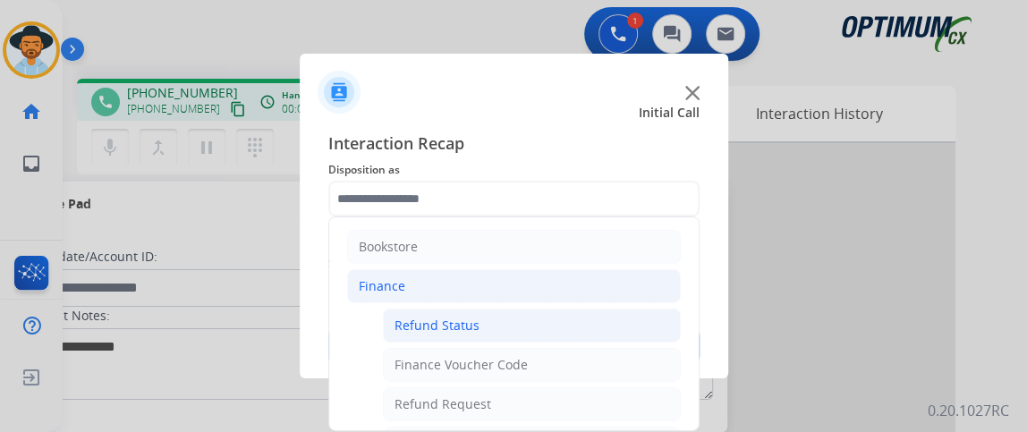
click at [461, 318] on div "Refund Status" at bounding box center [436, 326] width 85 height 18
type input "**********"
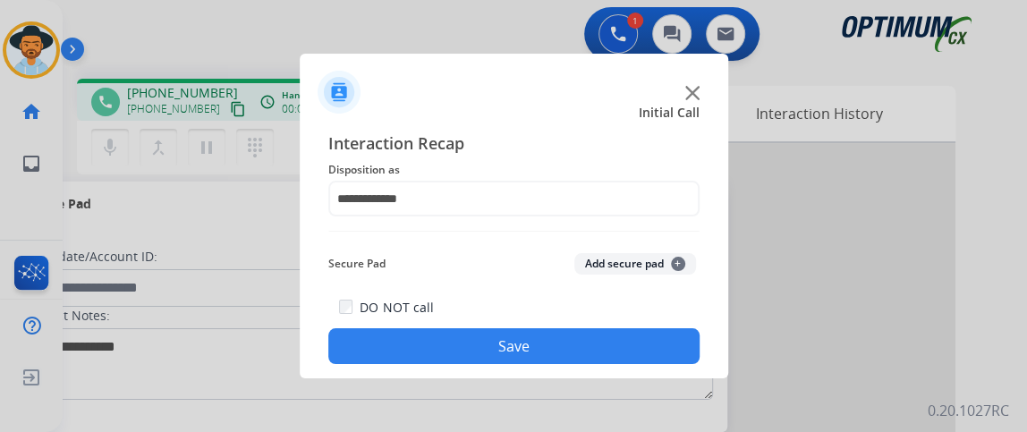
click at [461, 351] on button "Save" at bounding box center [513, 346] width 371 height 36
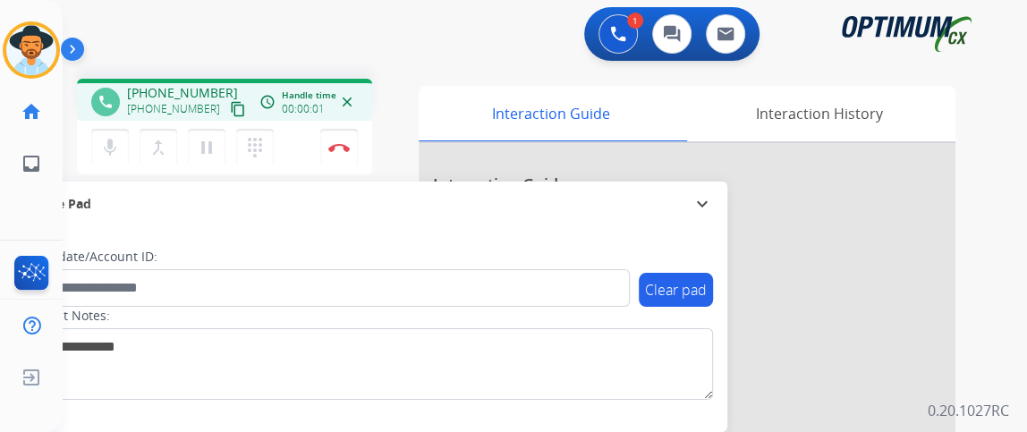
click at [230, 109] on mat-icon "content_copy" at bounding box center [238, 109] width 16 height 16
click at [117, 138] on mat-icon "mic" at bounding box center [109, 147] width 21 height 21
click at [118, 138] on mat-icon "mic_off" at bounding box center [109, 147] width 21 height 21
click at [345, 146] on img at bounding box center [338, 147] width 21 height 9
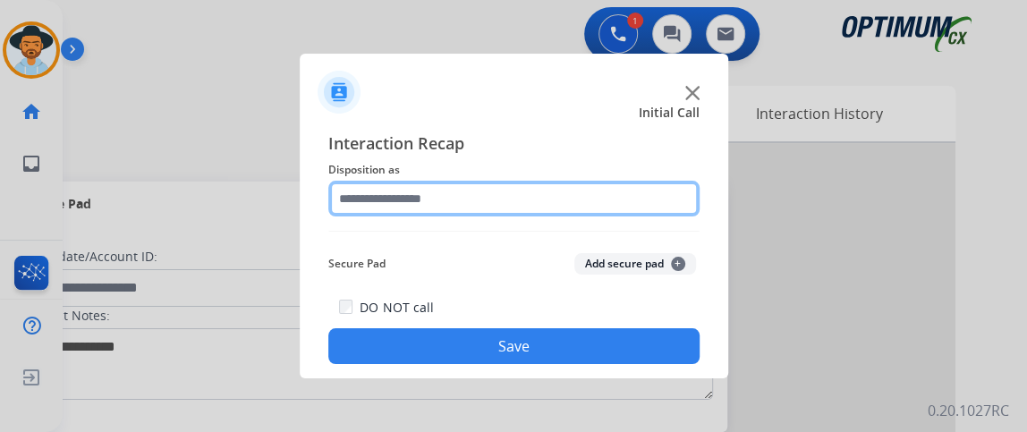
click at [398, 213] on input "text" at bounding box center [513, 199] width 371 height 36
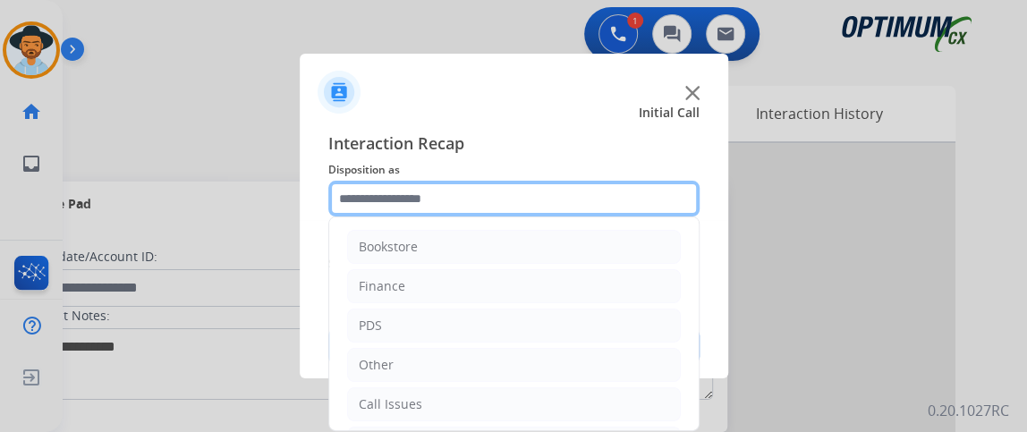
scroll to position [117, 0]
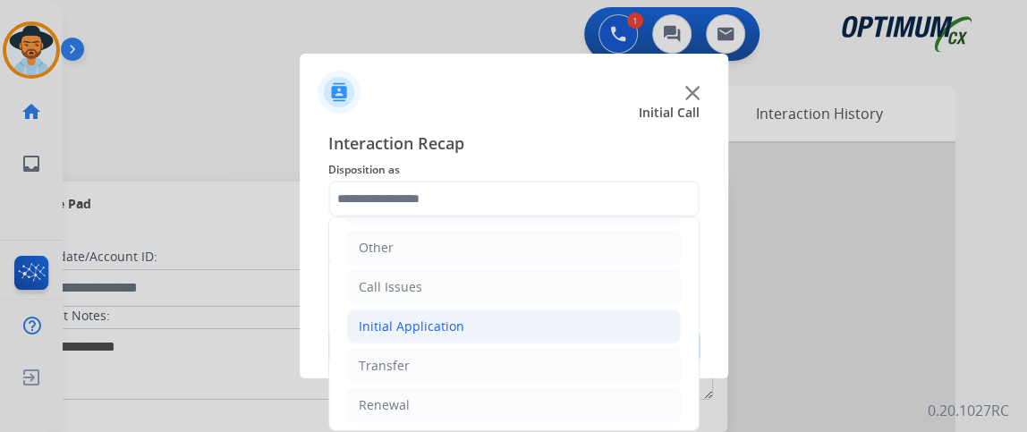
click at [596, 334] on li "Initial Application" at bounding box center [514, 326] width 334 height 34
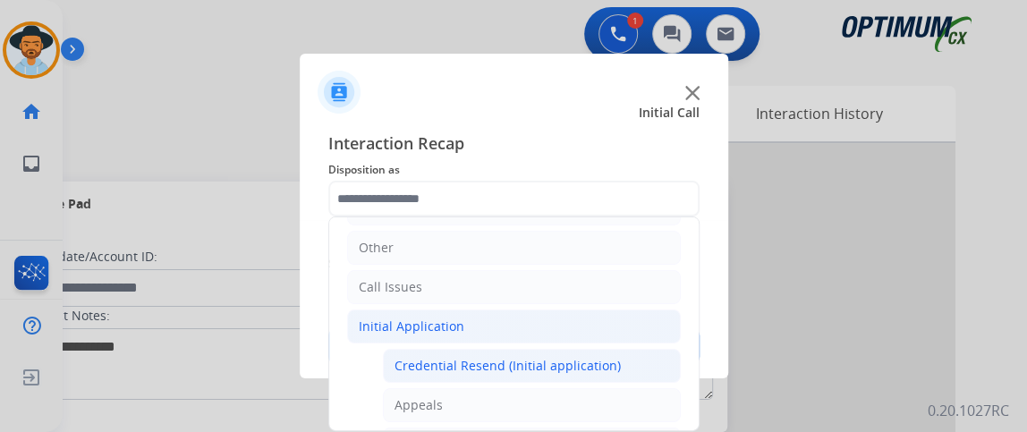
click at [590, 359] on div "Credential Resend (Initial application)" at bounding box center [507, 366] width 226 height 18
type input "**********"
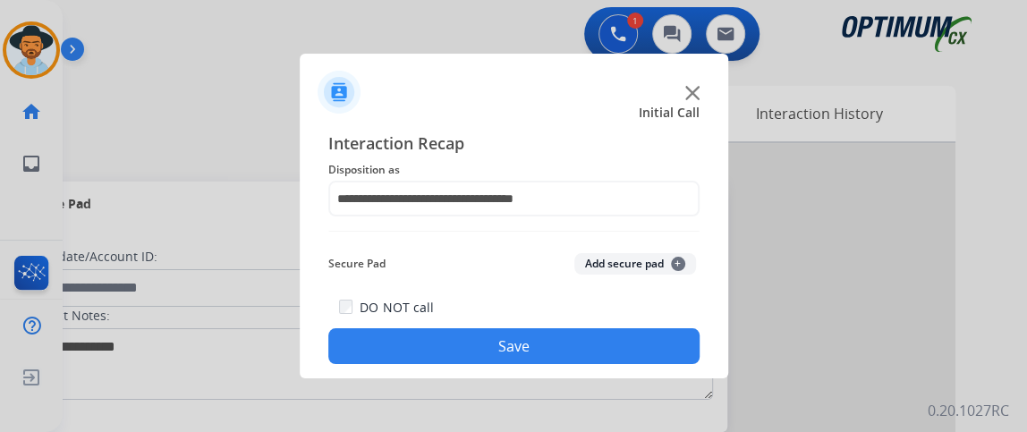
click at [590, 359] on button "Save" at bounding box center [513, 346] width 371 height 36
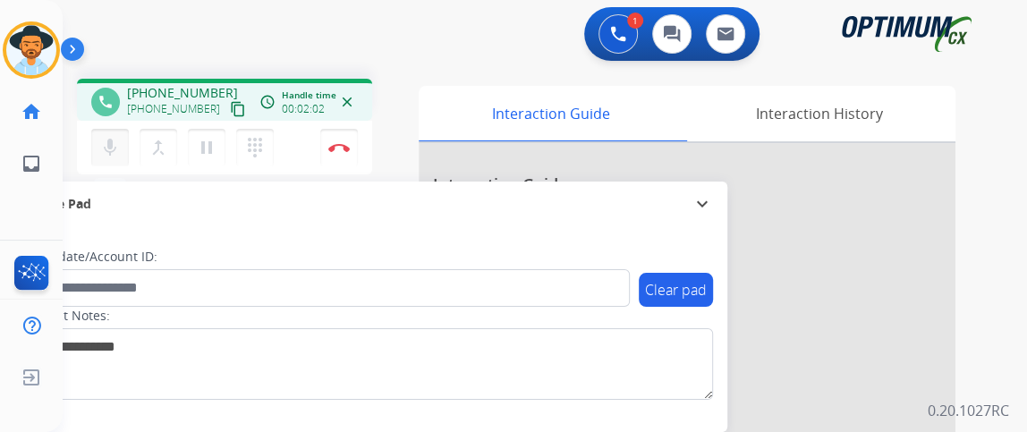
click at [123, 138] on button "mic Mute" at bounding box center [110, 148] width 38 height 38
click at [123, 138] on button "mic_off Mute" at bounding box center [110, 148] width 38 height 38
click at [122, 143] on button "mic Mute" at bounding box center [110, 148] width 38 height 38
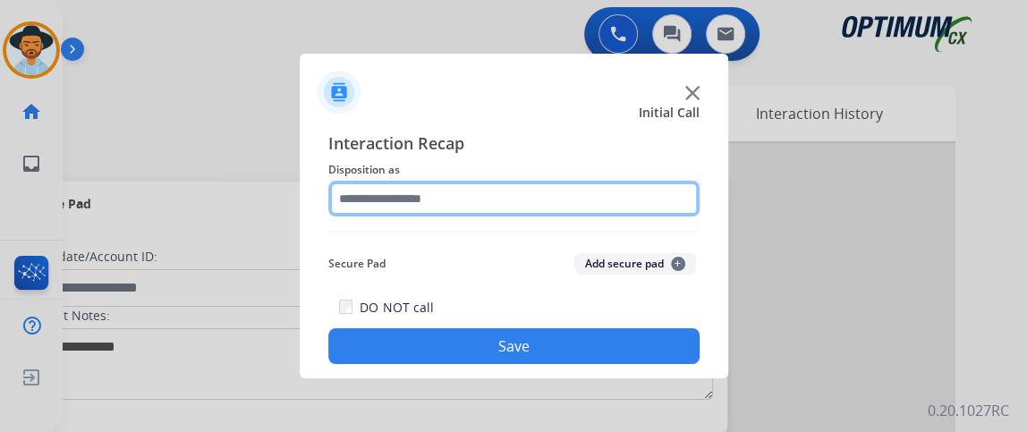
click at [501, 182] on input "text" at bounding box center [513, 199] width 371 height 36
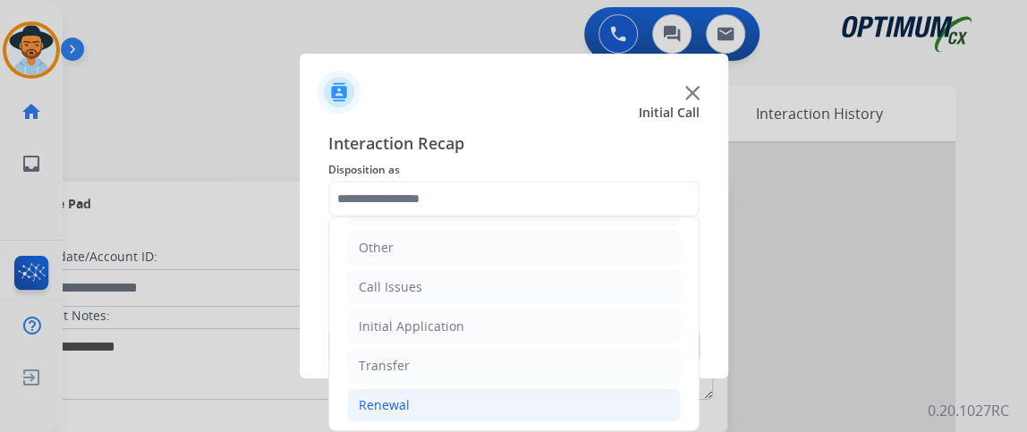
click at [474, 404] on li "Renewal" at bounding box center [514, 405] width 334 height 34
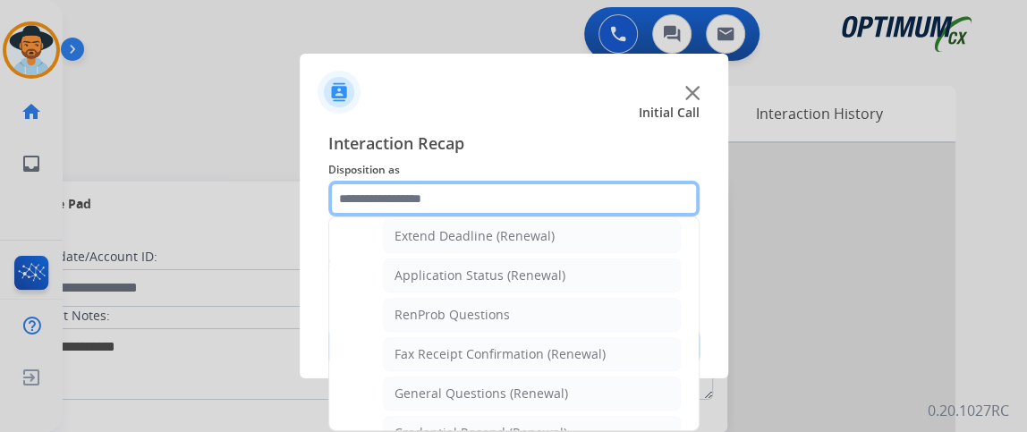
scroll to position [399, 0]
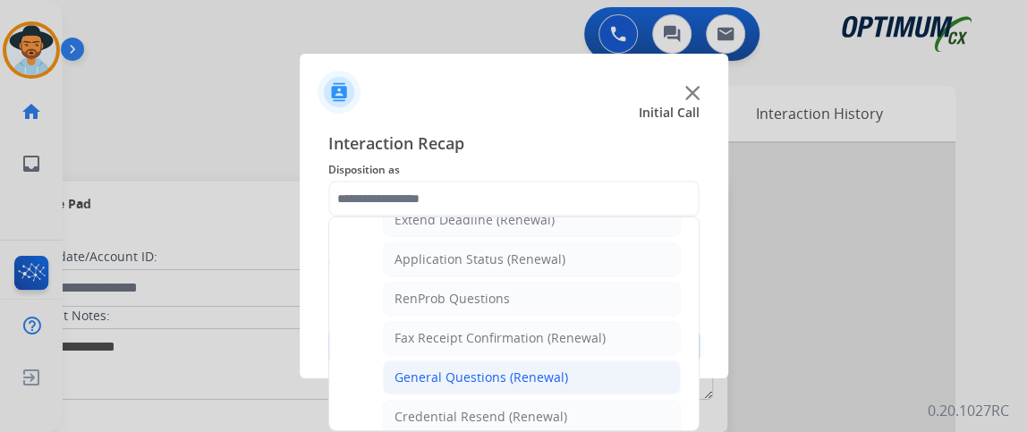
click at [637, 360] on li "General Questions (Renewal)" at bounding box center [532, 377] width 298 height 34
type input "**********"
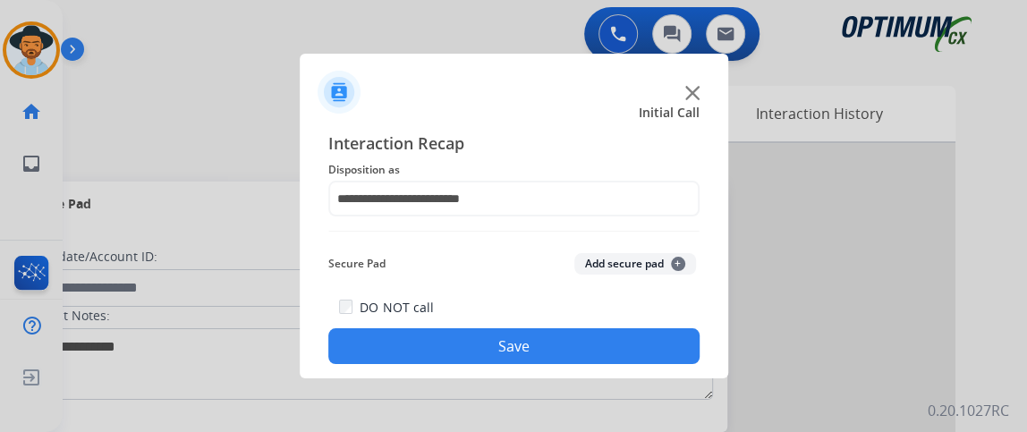
click at [636, 359] on button "Save" at bounding box center [513, 346] width 371 height 36
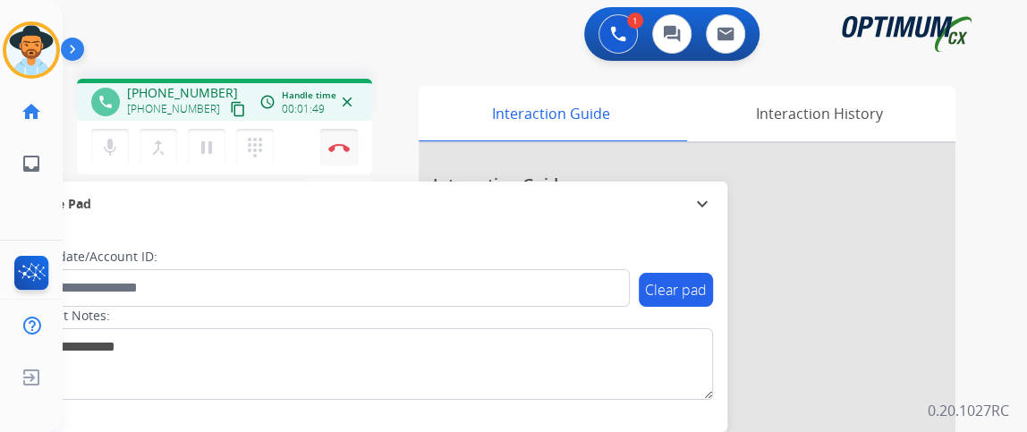
click at [338, 143] on img at bounding box center [338, 147] width 21 height 9
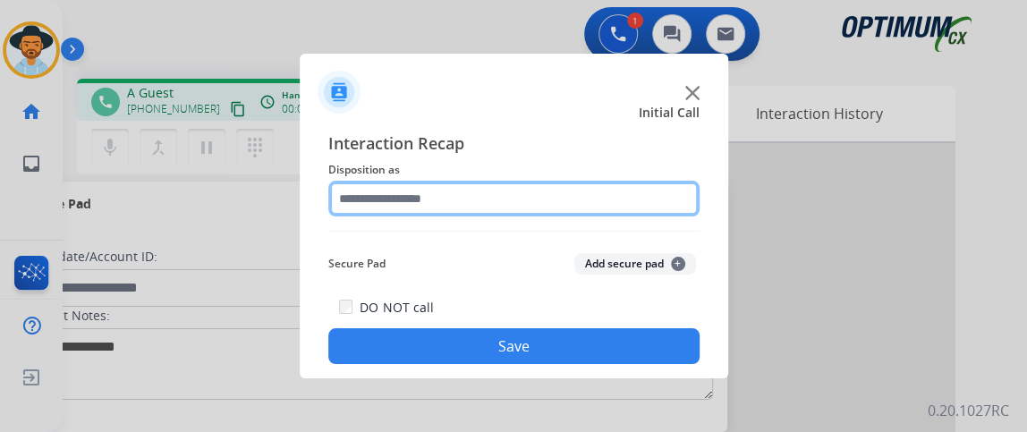
click at [526, 213] on input "text" at bounding box center [513, 199] width 371 height 36
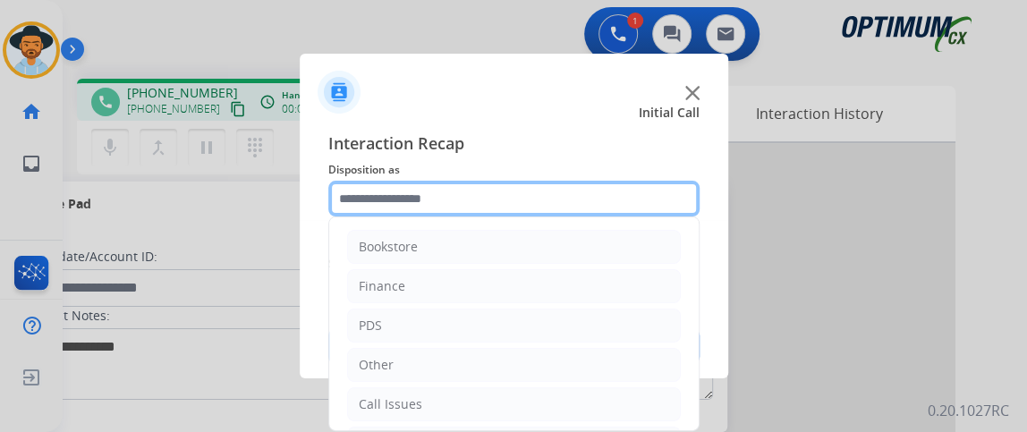
scroll to position [117, 0]
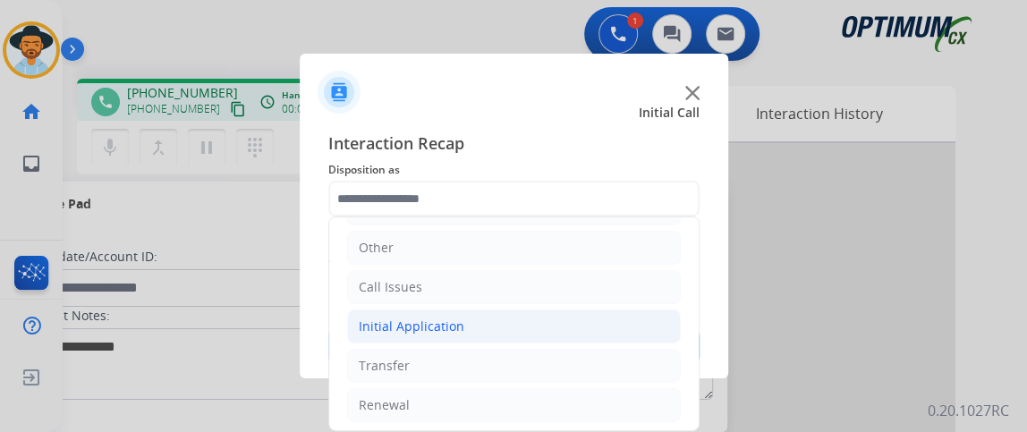
click at [582, 332] on li "Initial Application" at bounding box center [514, 326] width 334 height 34
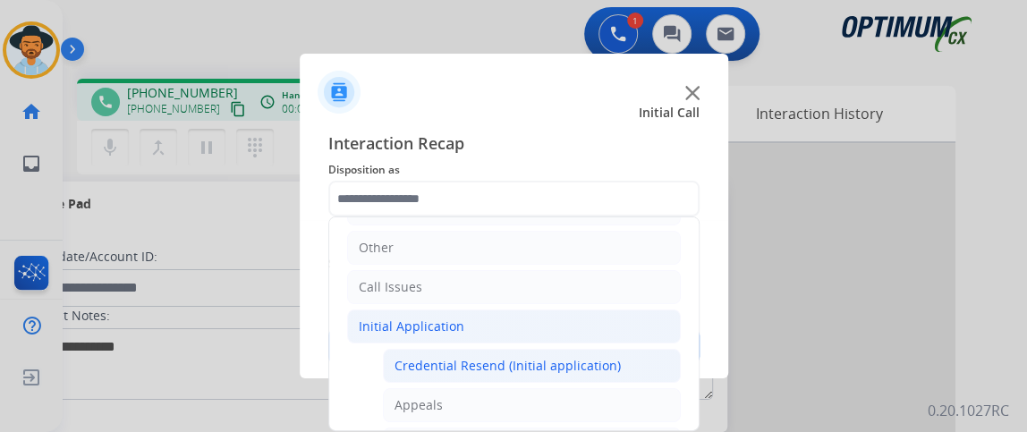
click at [578, 357] on div "Credential Resend (Initial application)" at bounding box center [507, 366] width 226 height 18
type input "**********"
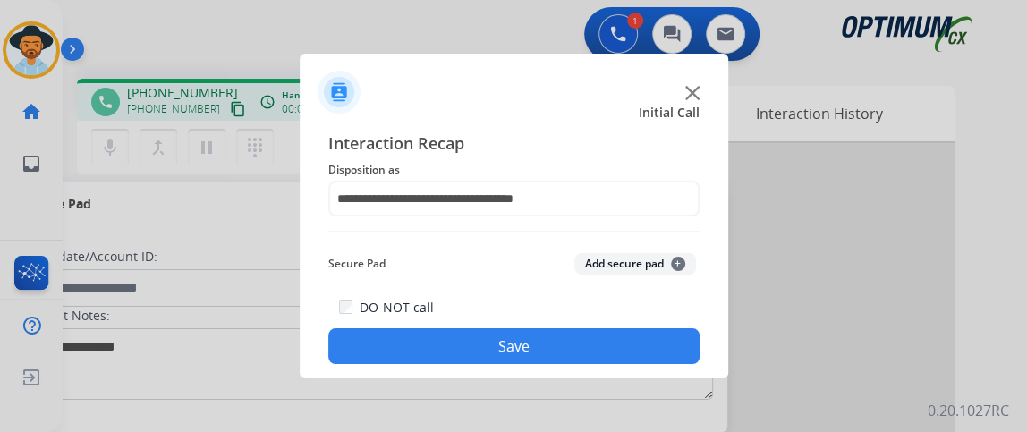
click at [578, 357] on button "Save" at bounding box center [513, 346] width 371 height 36
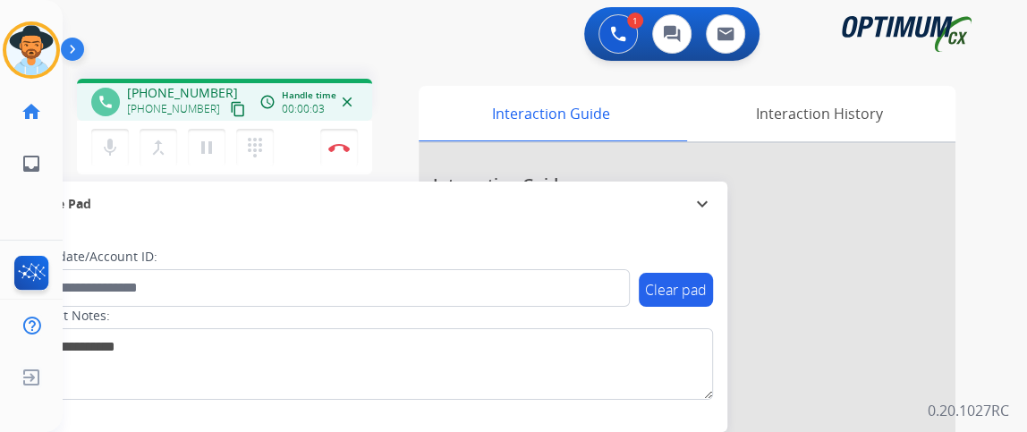
click at [227, 99] on button "content_copy" at bounding box center [237, 108] width 21 height 21
click at [230, 112] on mat-icon "content_copy" at bounding box center [238, 109] width 16 height 16
click at [230, 108] on mat-icon "content_copy" at bounding box center [238, 109] width 16 height 16
click at [123, 134] on button "mic Mute" at bounding box center [110, 148] width 38 height 38
click at [123, 134] on button "mic_off Mute" at bounding box center [110, 148] width 38 height 38
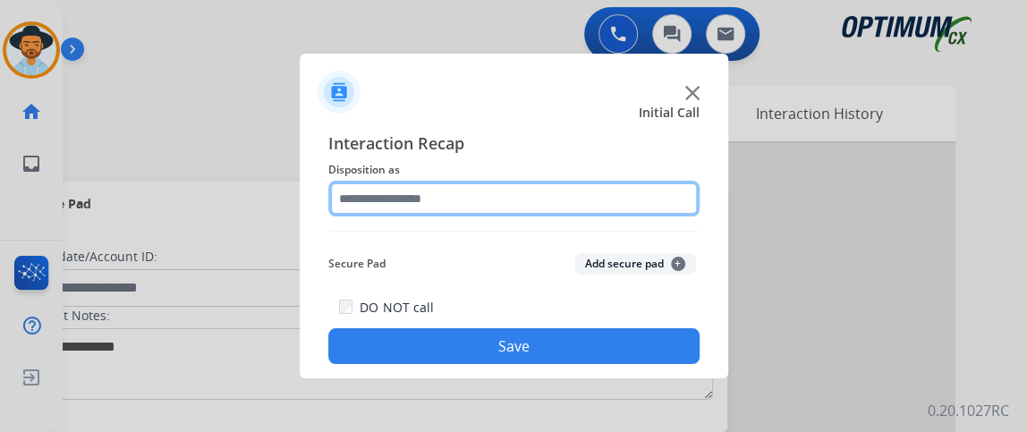
click at [546, 186] on input "text" at bounding box center [513, 199] width 371 height 36
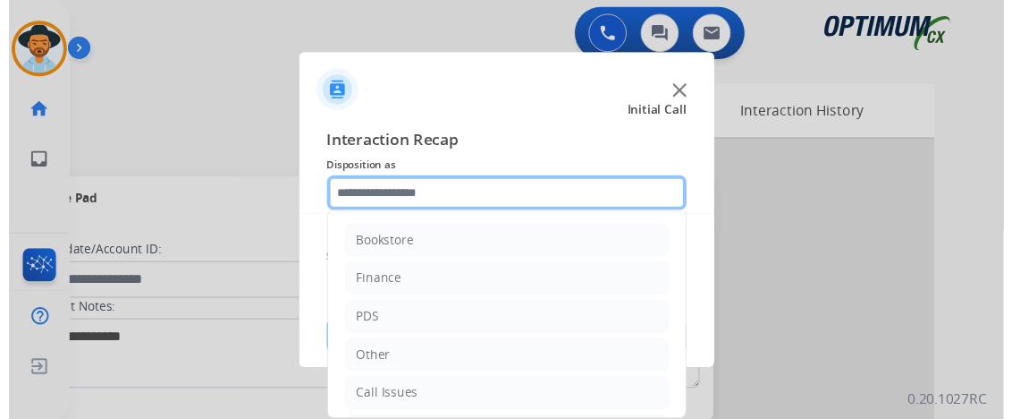
scroll to position [101, 0]
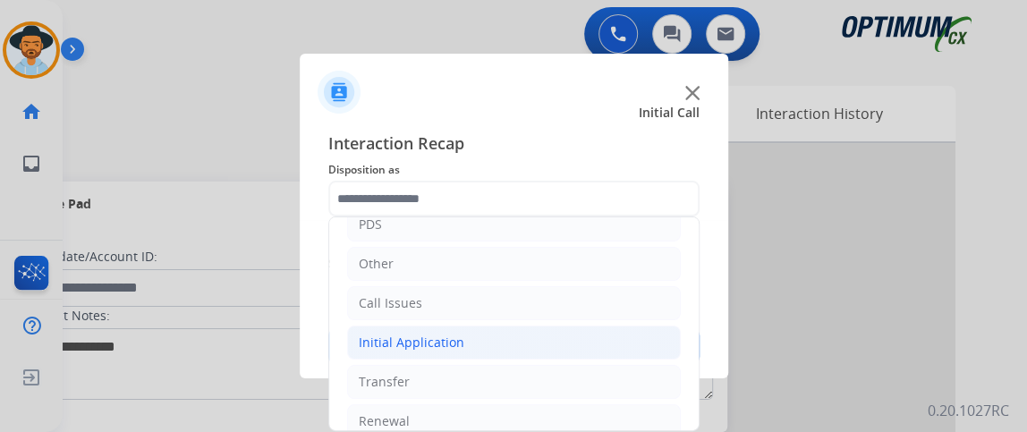
click at [636, 352] on li "Initial Application" at bounding box center [514, 343] width 334 height 34
click at [634, 373] on li "Credential Resend (Initial application)" at bounding box center [532, 382] width 298 height 34
click at [634, 370] on div "Interaction Recap Disposition as Bookstore Finance PDS Other Call Issues Initia…" at bounding box center [514, 247] width 428 height 262
type input "**********"
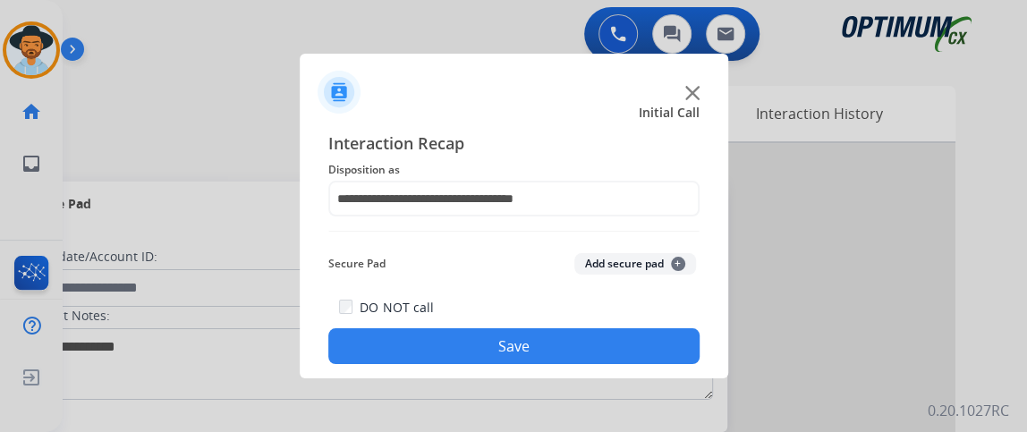
click at [615, 355] on button "Save" at bounding box center [513, 346] width 371 height 36
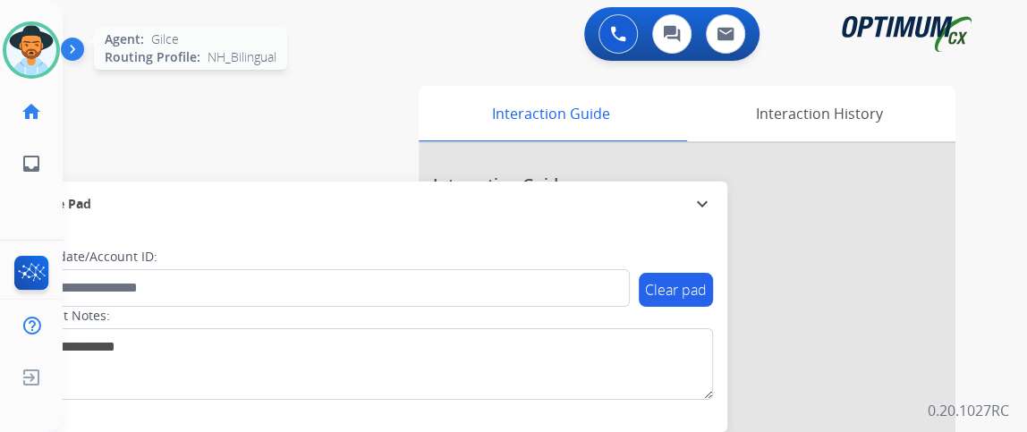
click at [29, 36] on img at bounding box center [31, 50] width 50 height 50
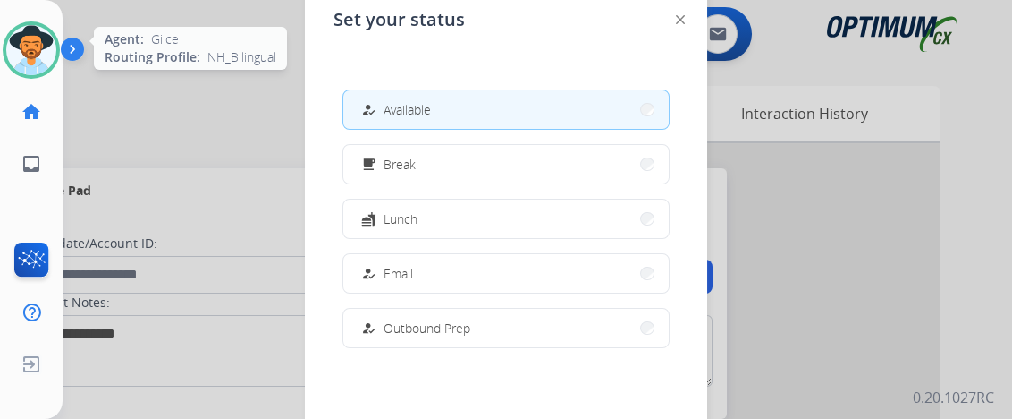
click at [29, 36] on img at bounding box center [31, 50] width 50 height 50
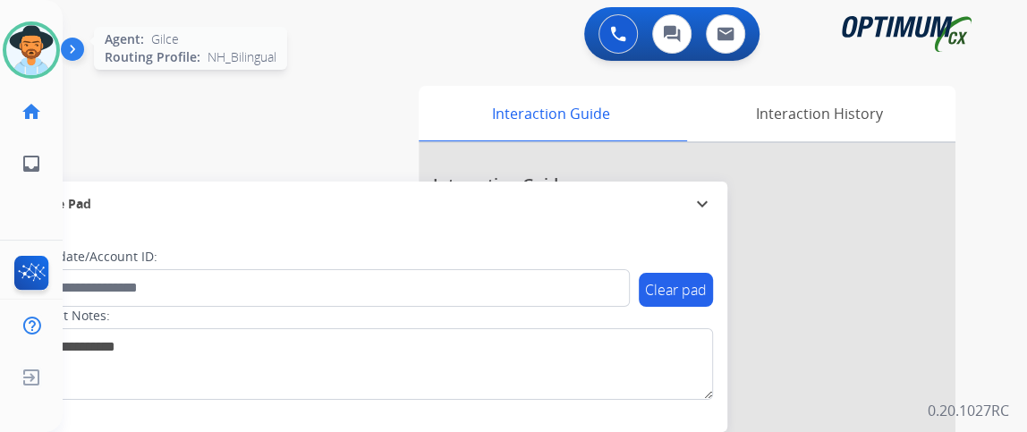
click at [24, 55] on img at bounding box center [31, 50] width 50 height 50
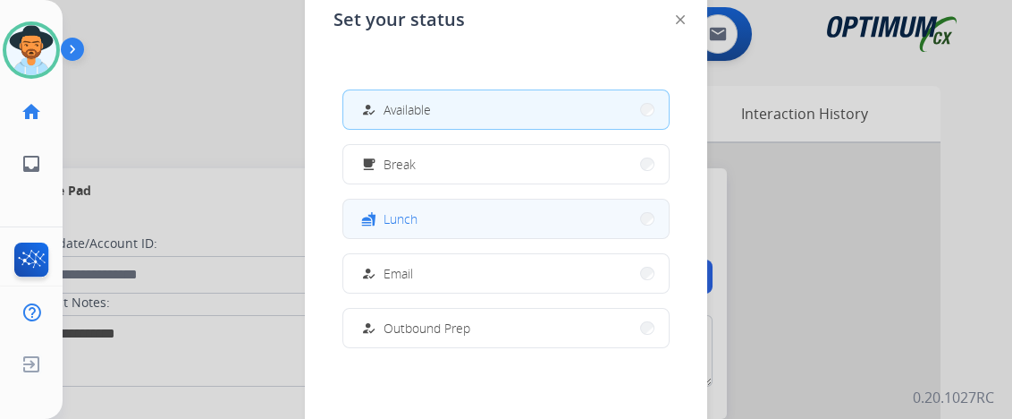
click at [470, 215] on button "fastfood Lunch" at bounding box center [506, 218] width 326 height 38
